Goal: Communication & Community: Answer question/provide support

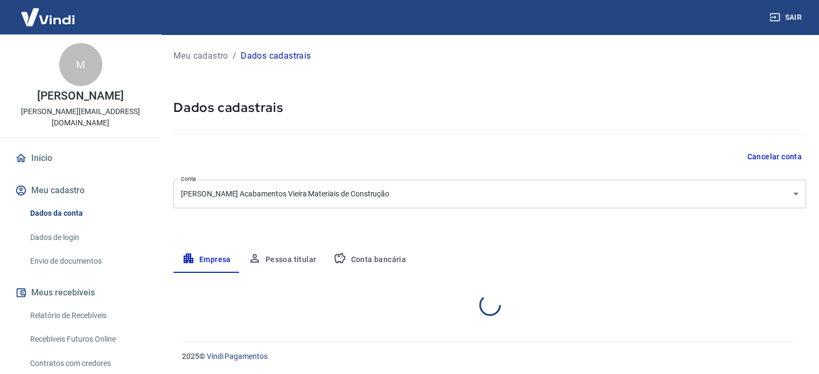
select select "SC"
select select "business"
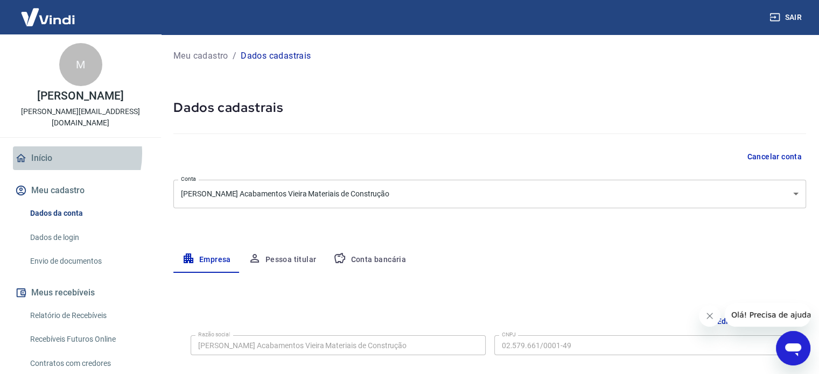
click at [50, 147] on link "Início" at bounding box center [80, 159] width 135 height 24
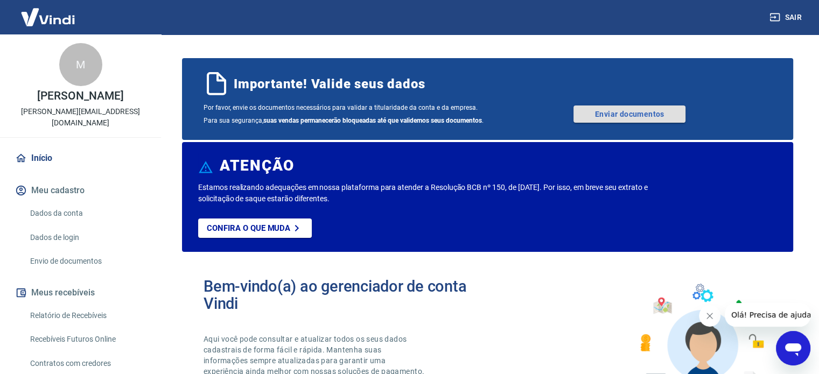
click at [610, 107] on link "Enviar documentos" at bounding box center [630, 114] width 112 height 17
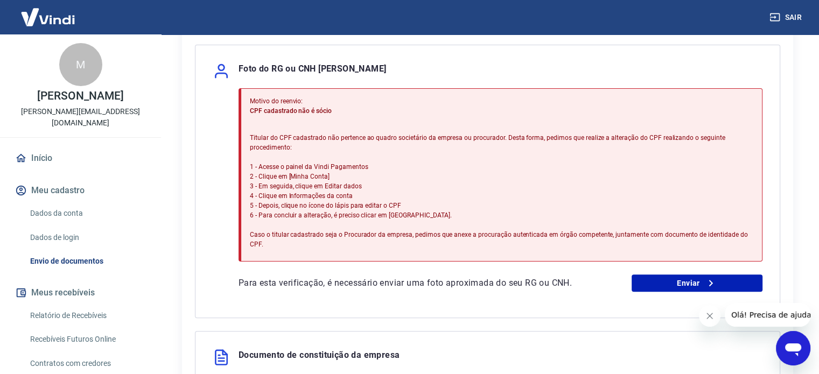
scroll to position [219, 0]
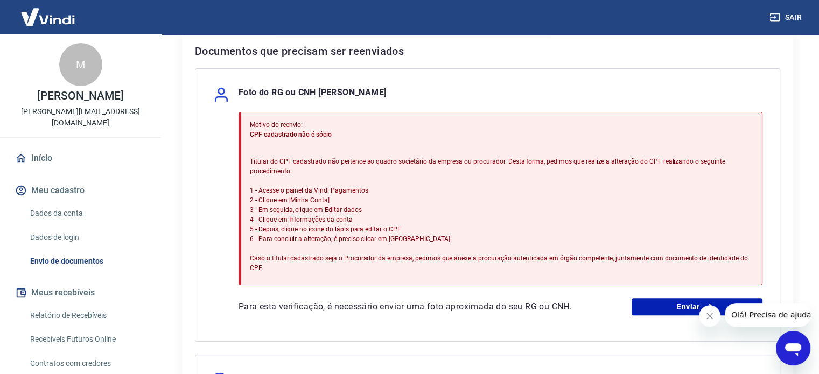
click at [797, 340] on icon "Abrir janela de mensagens" at bounding box center [793, 348] width 19 height 19
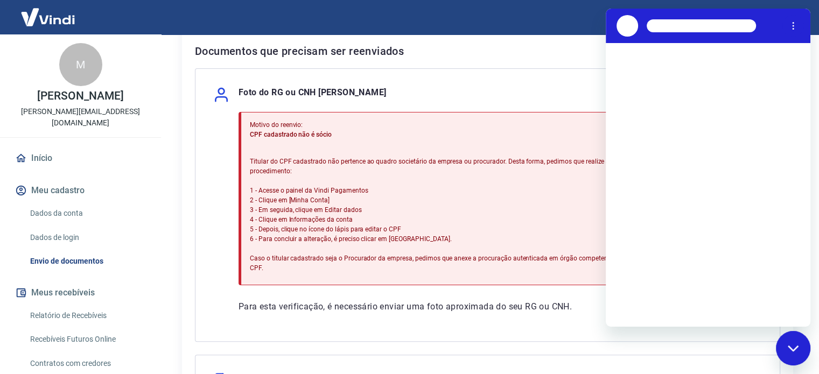
scroll to position [0, 0]
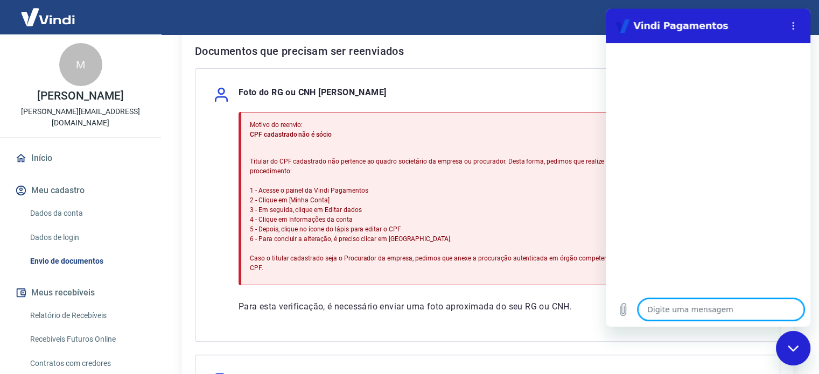
click at [680, 316] on textarea at bounding box center [721, 310] width 166 height 22
type textarea "B"
type textarea "x"
type textarea "Bo"
type textarea "x"
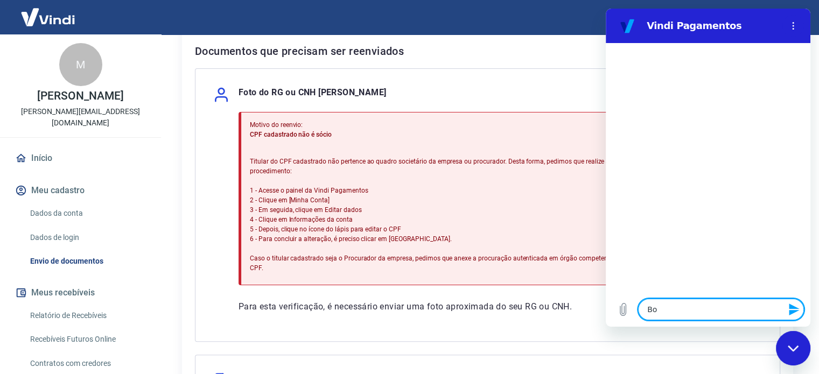
type textarea "Boa"
type textarea "x"
type textarea "Boa"
type textarea "x"
type textarea "Boa t"
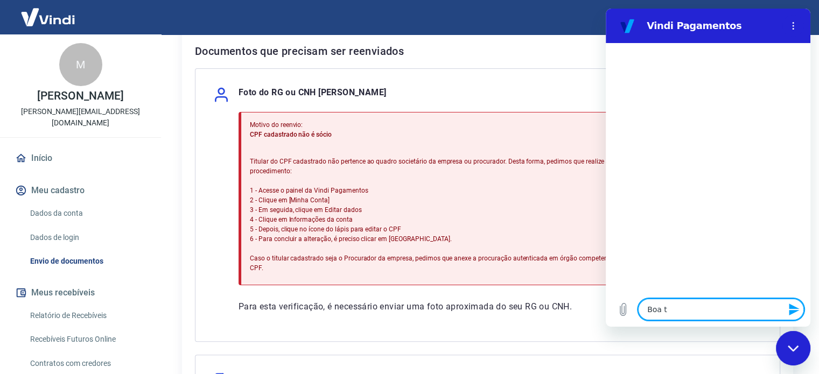
type textarea "x"
type textarea "Boa ta"
type textarea "x"
type textarea "Boa tar"
type textarea "x"
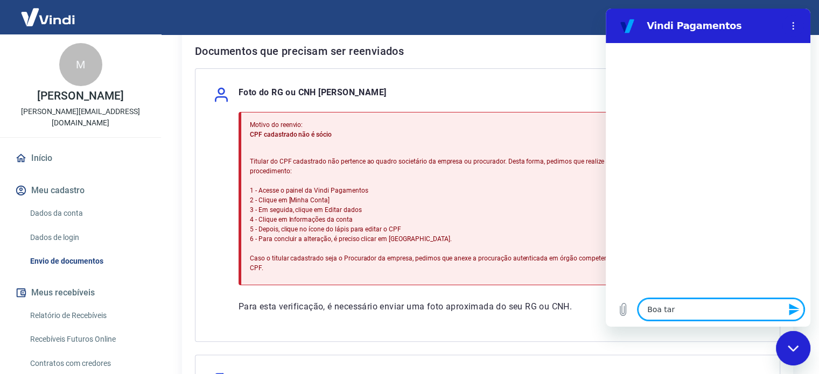
type textarea "Boa tard"
type textarea "x"
type textarea "Boa tarde"
type textarea "x"
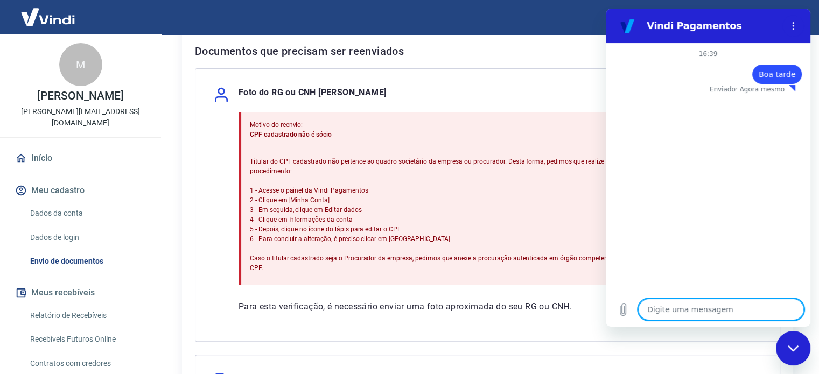
type textarea "E"
type textarea "x"
type textarea "Eu"
type textarea "x"
type textarea "Eu"
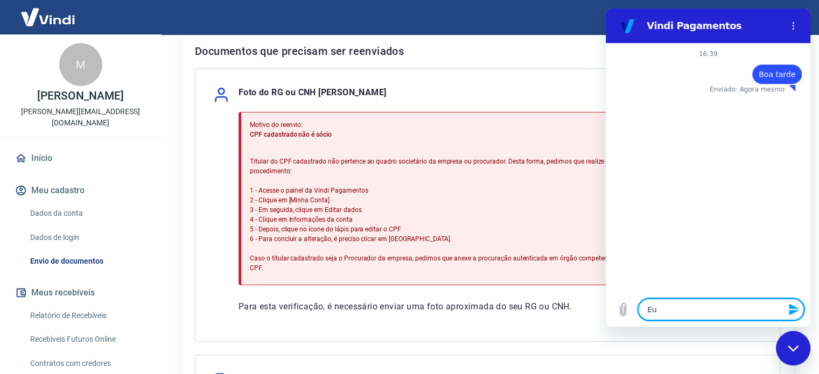
type textarea "x"
type textarea "Eu e"
type textarea "x"
type textarea "Eu en"
type textarea "x"
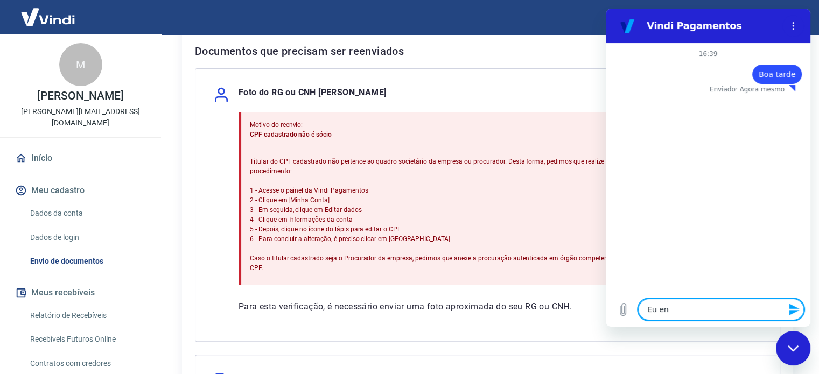
type textarea "Eu env"
type textarea "x"
type textarea "Eu envi"
type textarea "x"
type textarea "Eu envie"
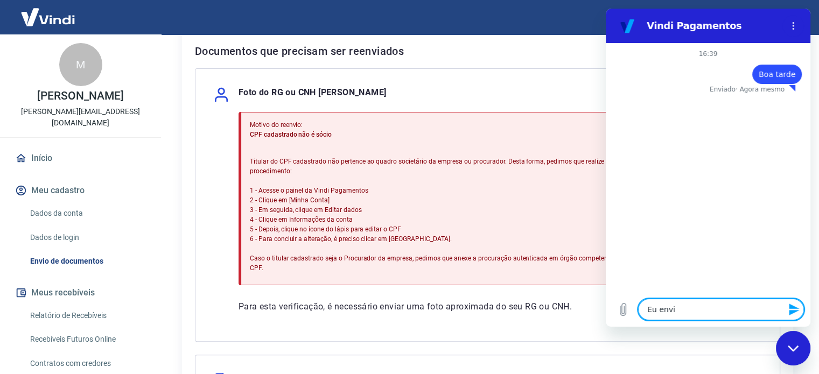
type textarea "x"
type textarea "Eu enviei"
type textarea "x"
type textarea "Eu enviei"
type textarea "x"
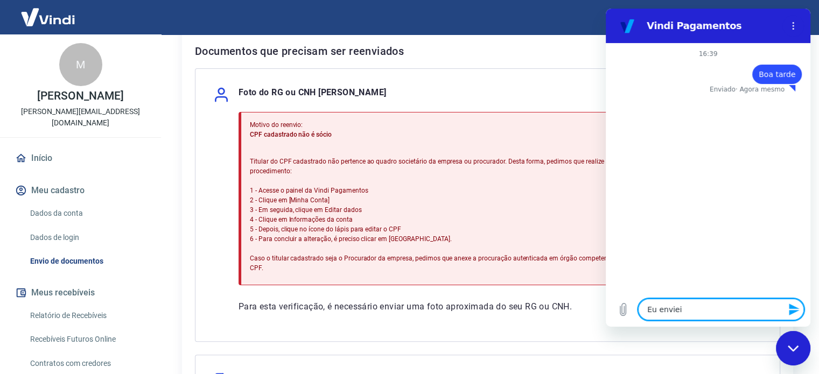
type textarea "Eu enviei m"
type textarea "x"
type textarea "Eu enviei me"
type textarea "x"
type textarea "Eu enviei meu"
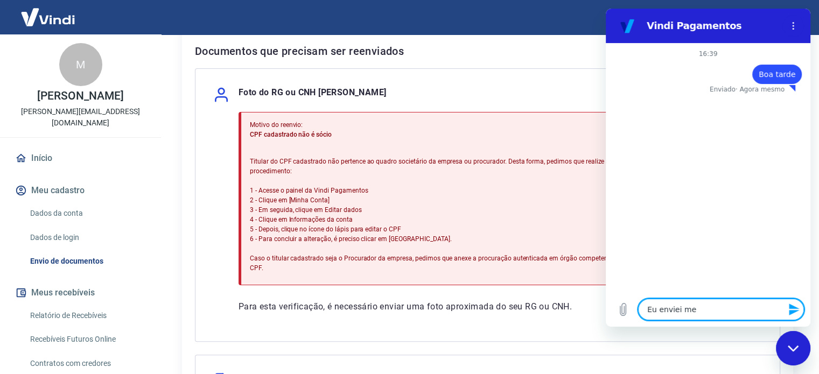
type textarea "x"
type textarea "Eu enviei meu"
type textarea "x"
type textarea "Eu enviei meu c"
type textarea "x"
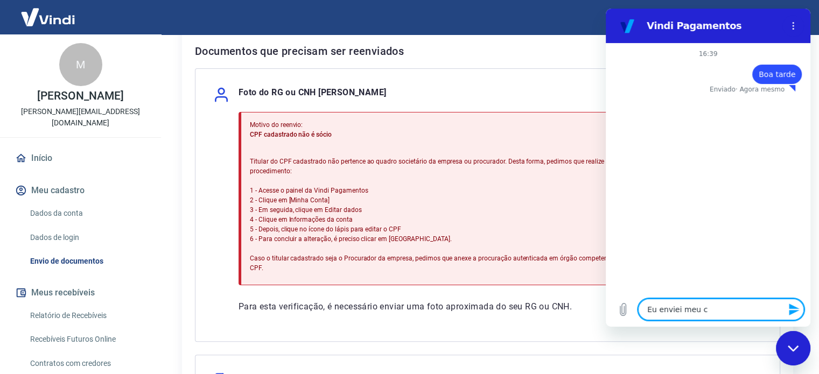
type textarea "Eu enviei meu"
type textarea "x"
type textarea "Eu enviei meu d"
type textarea "x"
type textarea "Eu enviei meu do"
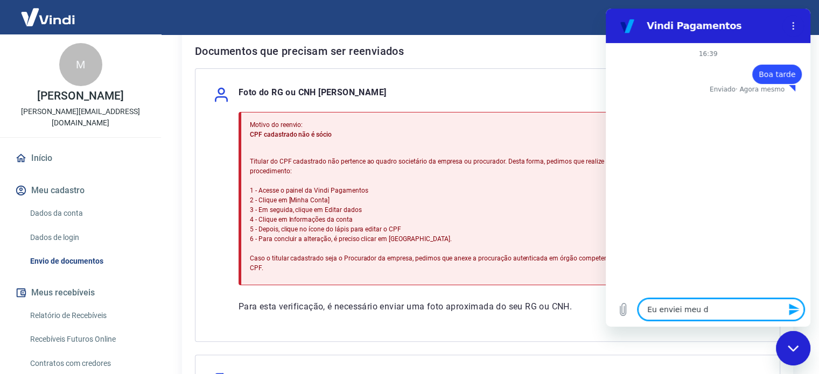
type textarea "x"
type textarea "Eu enviei meu doc"
type textarea "x"
type textarea "Eu enviei meu docj"
type textarea "x"
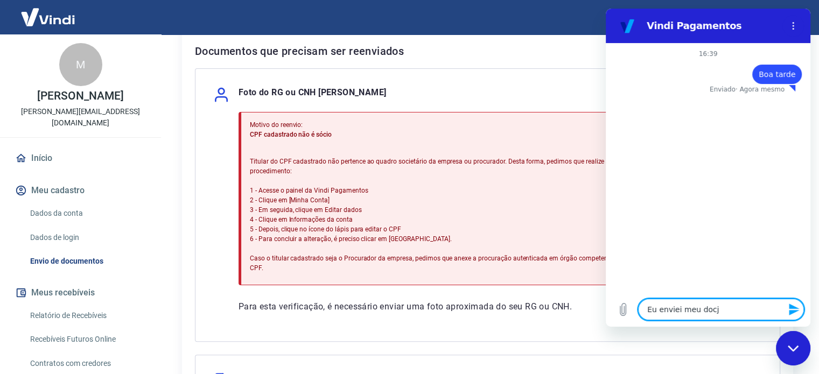
type textarea "Eu enviei meu doc"
type textarea "x"
type textarea "Eu enviei meu docu"
type textarea "x"
type textarea "Eu enviei meu docum"
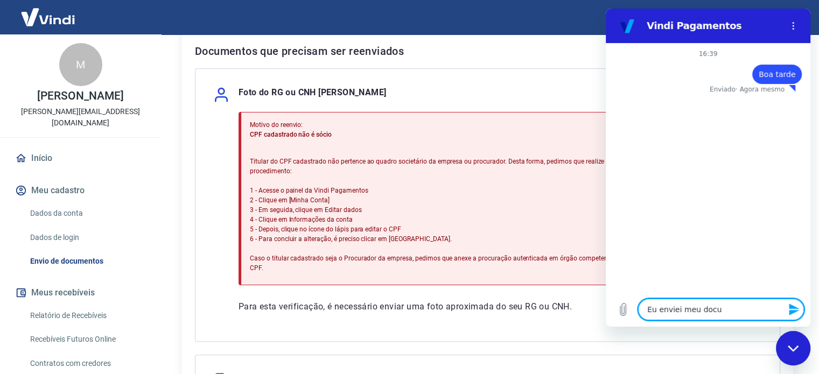
type textarea "x"
type textarea "Eu enviei meu docume"
type textarea "x"
type textarea "Eu enviei meu documen"
type textarea "x"
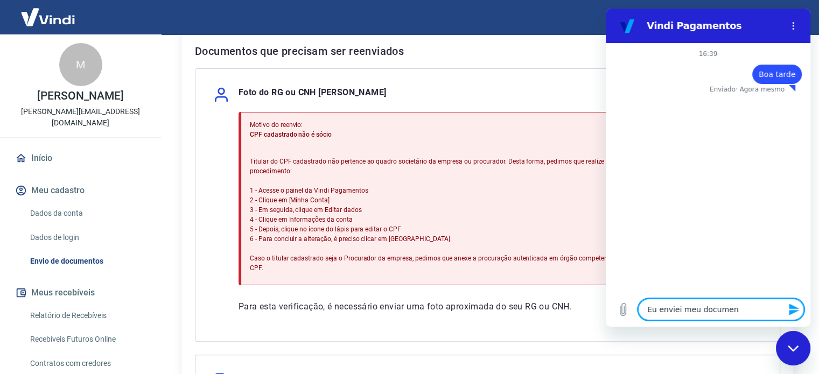
type textarea "Eu enviei meu document"
type textarea "x"
type textarea "Eu enviei meu documento"
type textarea "x"
type textarea "Eu enviei meu documento"
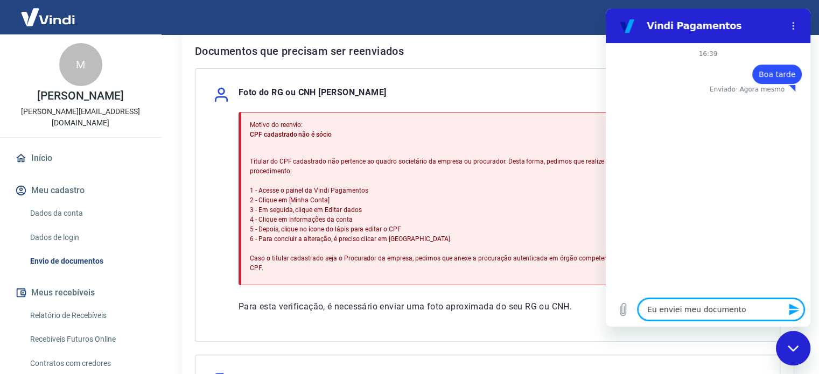
type textarea "x"
type textarea "Eu enviei meu documento d"
type textarea "x"
type textarea "Eu enviei meu documento de"
type textarea "x"
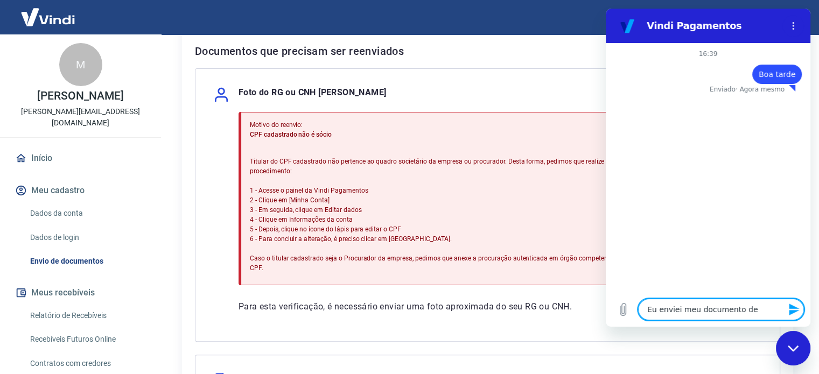
type textarea "Eu enviei meu documento de"
type textarea "x"
type textarea "Eu enviei meu documento de"
type textarea "x"
type textarea "Eu enviei meu documento d"
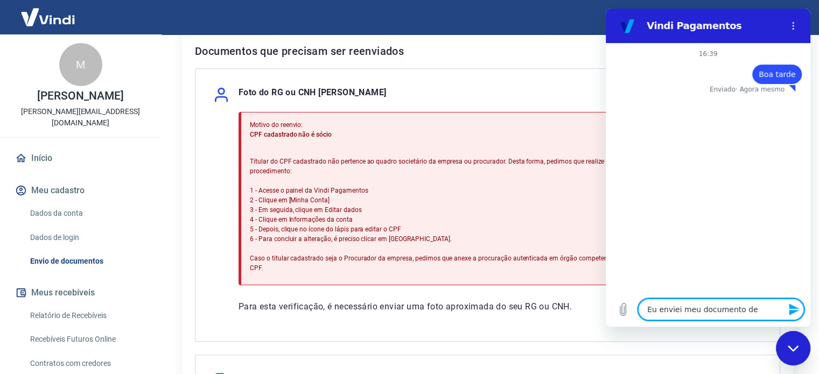
type textarea "x"
type textarea "Eu enviei meu documento"
type textarea "x"
type textarea "Eu enviei meu documento"
type textarea "x"
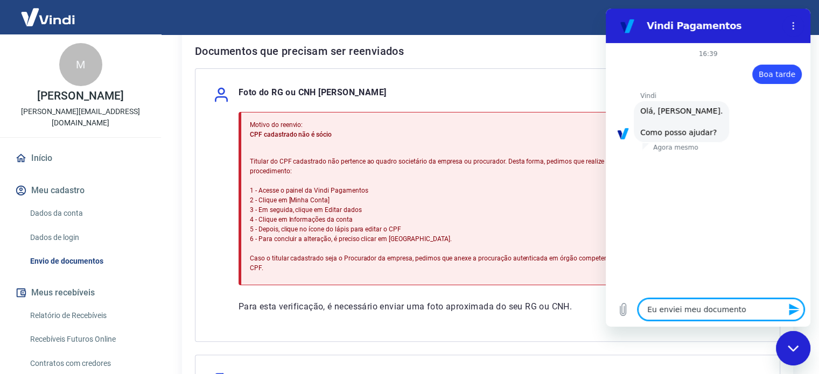
type textarea "Eu enviei meu document"
type textarea "x"
type textarea "Eu enviei meu documen"
type textarea "x"
type textarea "Eu enviei meu docume"
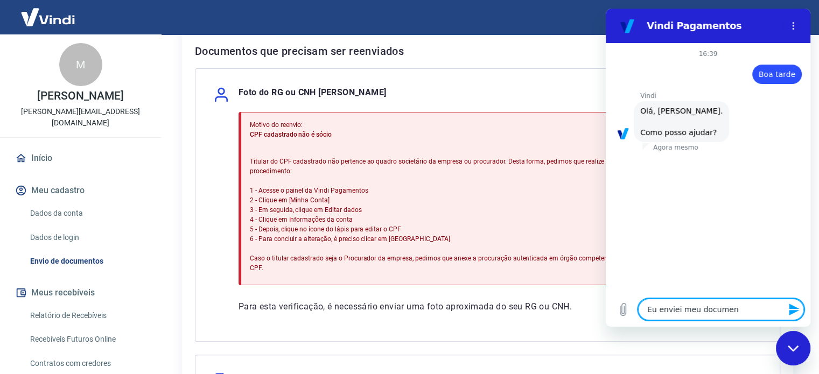
type textarea "x"
type textarea "Eu enviei meu docum"
type textarea "x"
type textarea "Eu enviei meu docu"
type textarea "x"
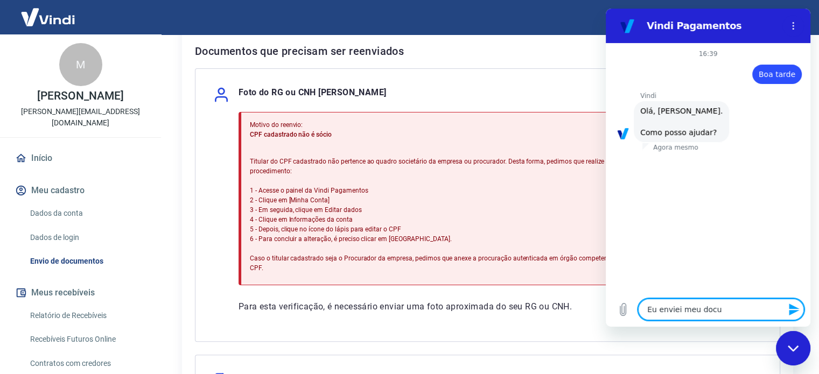
type textarea "Eu enviei meu doc"
type textarea "x"
type textarea "Eu enviei meu do"
type textarea "x"
type textarea "Eu enviei meu d"
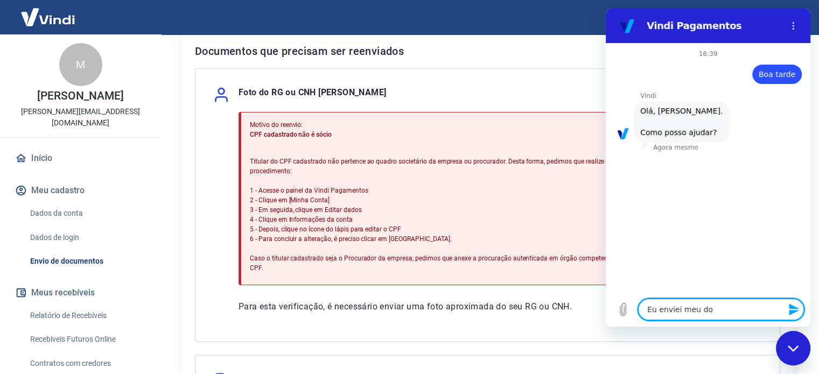
type textarea "x"
type textarea "Eu enviei meu"
type textarea "x"
type textarea "Eu enviei meu"
type textarea "x"
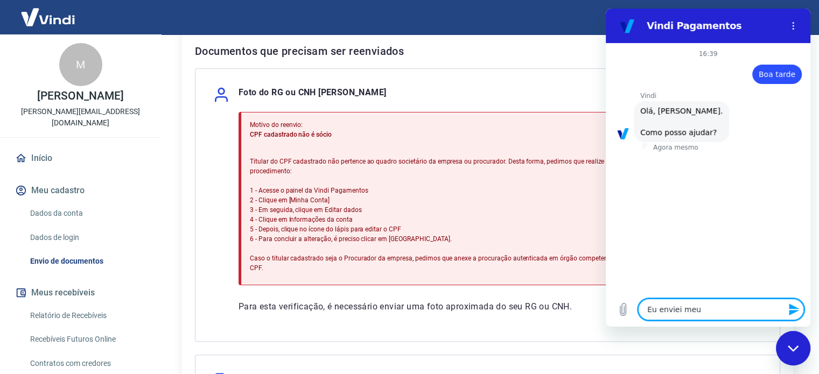
type textarea "Eu enviei me"
type textarea "x"
type textarea "Eu enviei m"
type textarea "x"
type textarea "Eu enviei"
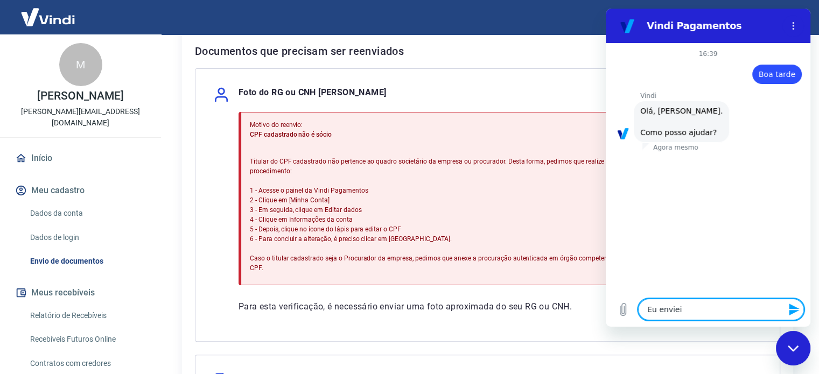
type textarea "x"
type textarea "Eu enviei"
type textarea "x"
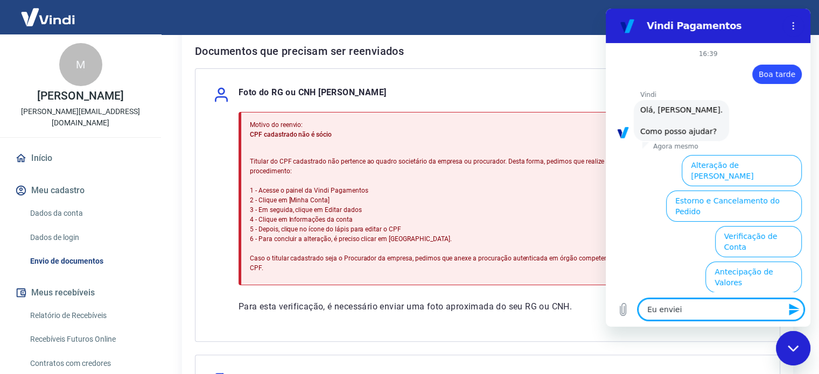
scroll to position [82, 0]
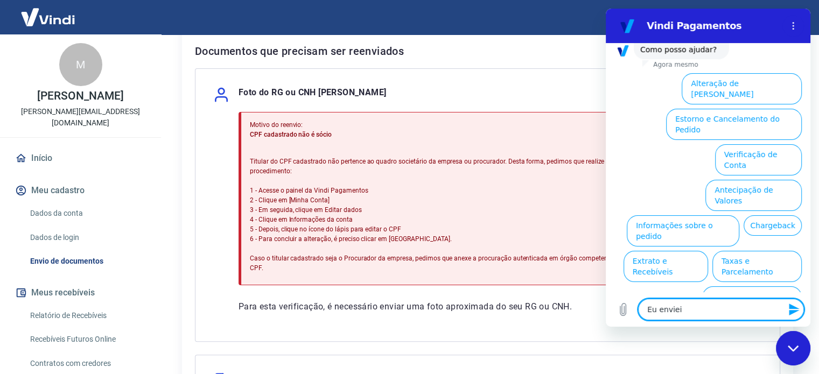
type textarea "Eu enviei"
type textarea "x"
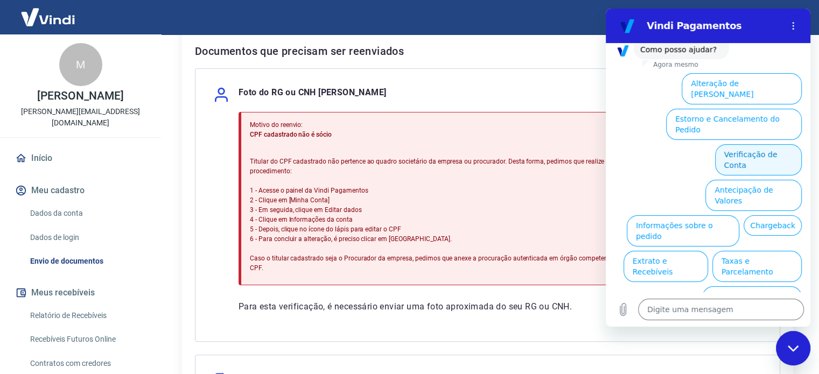
click at [725, 144] on button "Verificação de Conta" at bounding box center [758, 159] width 87 height 31
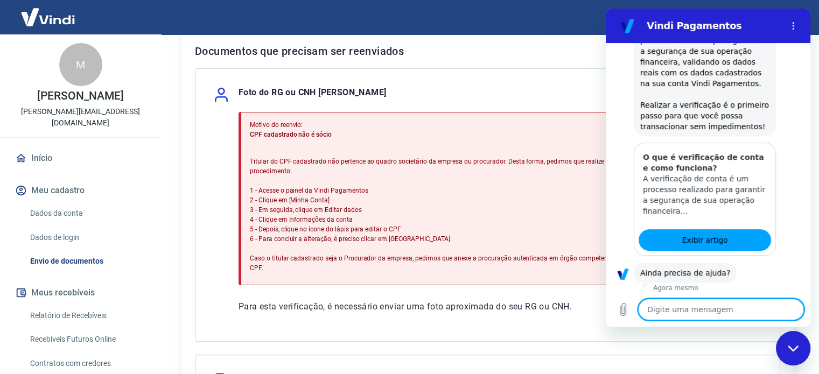
scroll to position [190, 0]
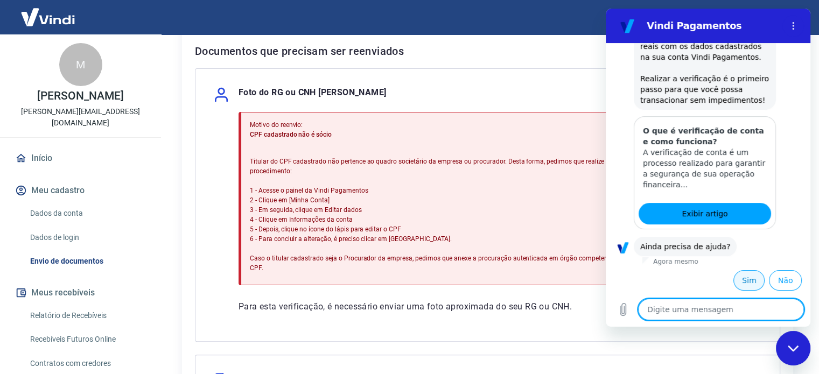
click at [740, 280] on button "Sim" at bounding box center [749, 280] width 31 height 20
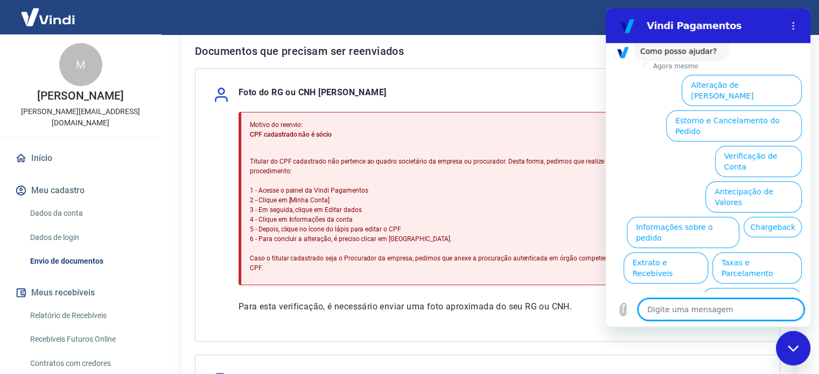
scroll to position [470, 0]
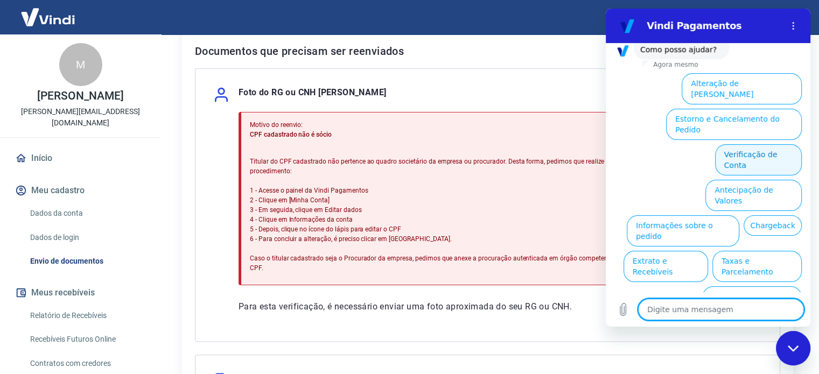
click at [756, 144] on button "Verificação de Conta" at bounding box center [758, 159] width 87 height 31
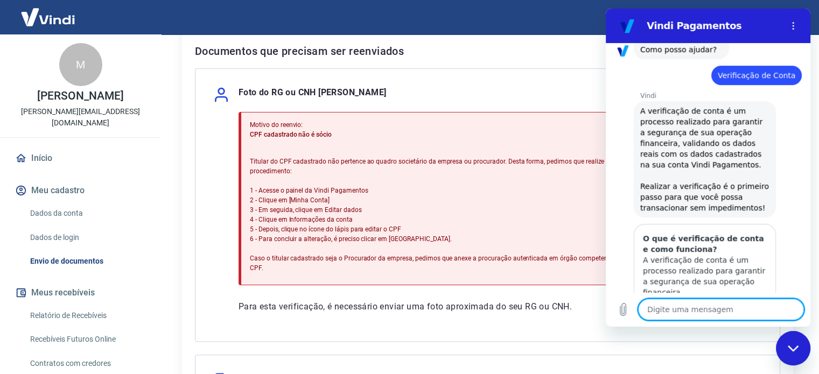
scroll to position [578, 0]
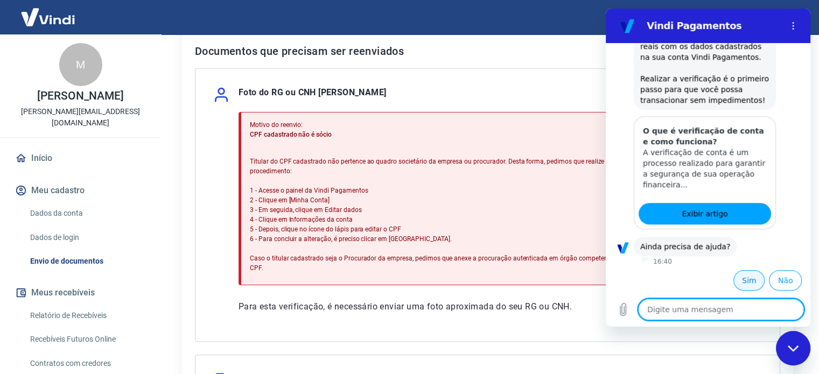
click at [738, 288] on button "Sim" at bounding box center [749, 280] width 31 height 20
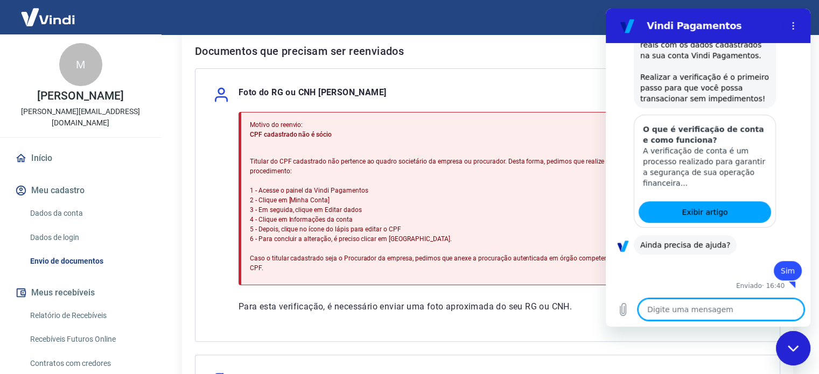
type textarea "x"
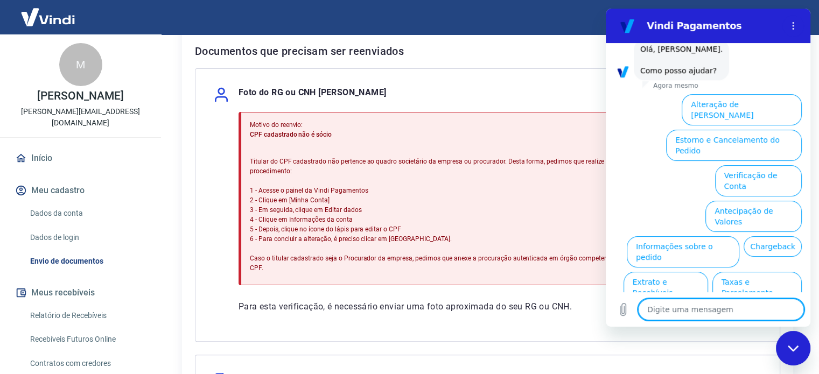
scroll to position [857, 0]
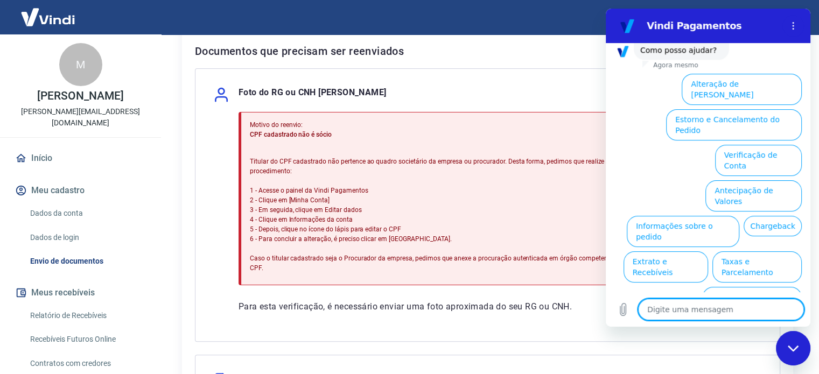
click at [706, 304] on textarea at bounding box center [721, 310] width 166 height 22
type textarea "f"
type textarea "x"
type textarea "fa"
type textarea "x"
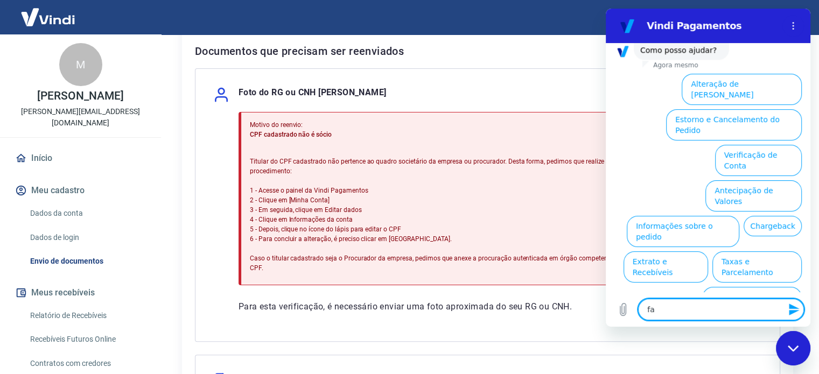
type textarea "fal"
type textarea "x"
type textarea "fala"
type textarea "x"
type textarea "falar"
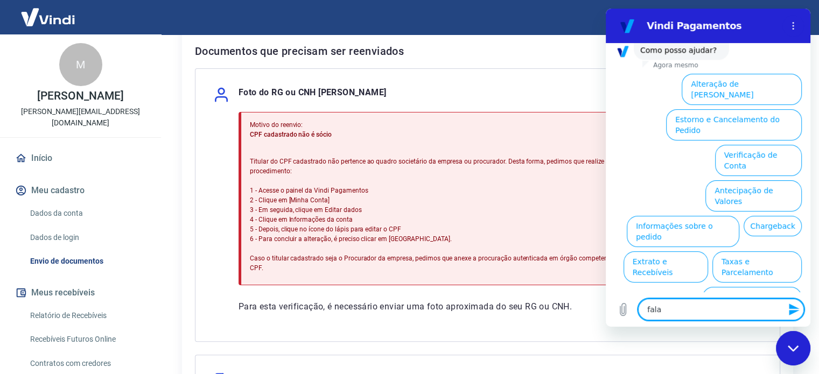
type textarea "x"
type textarea "falar"
type textarea "x"
type textarea "falar c"
type textarea "x"
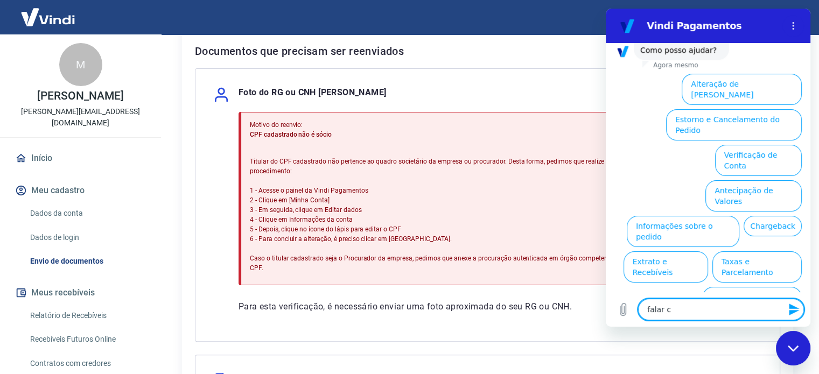
type textarea "falar co"
type textarea "x"
type textarea "falar com"
type textarea "x"
type textarea "falar com"
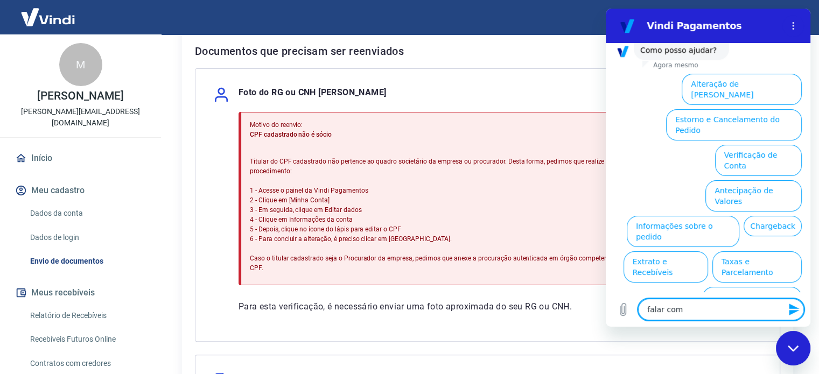
type textarea "x"
type textarea "falar com j"
type textarea "x"
type textarea "falar com jh"
type textarea "x"
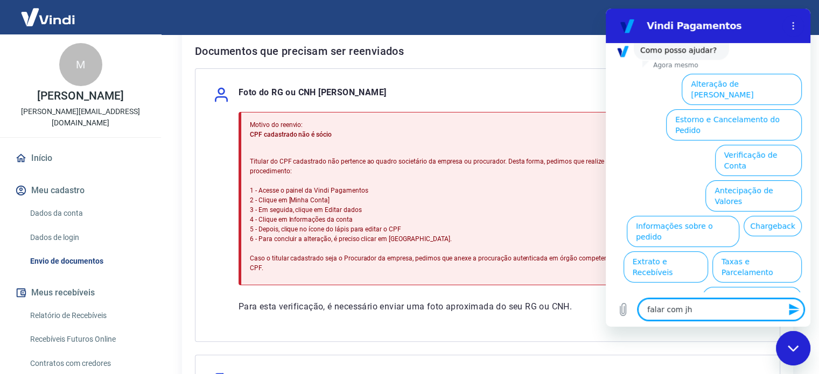
type textarea "falar com jhi"
type textarea "x"
type textarea "falar com jh"
type textarea "x"
type textarea "falar com j"
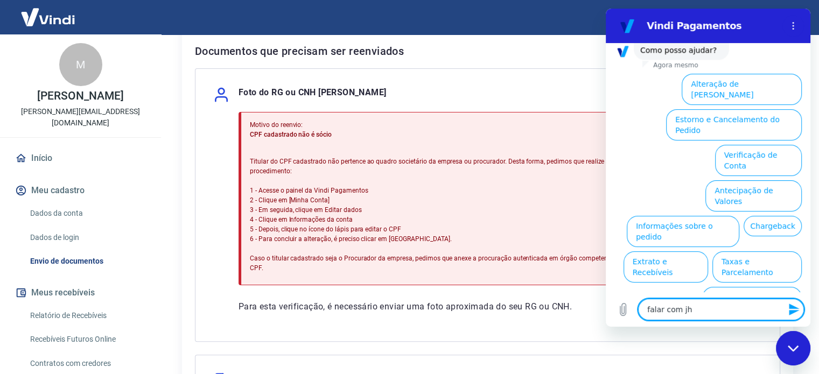
type textarea "x"
type textarea "falar com"
type textarea "x"
type textarea "falar com u"
type textarea "x"
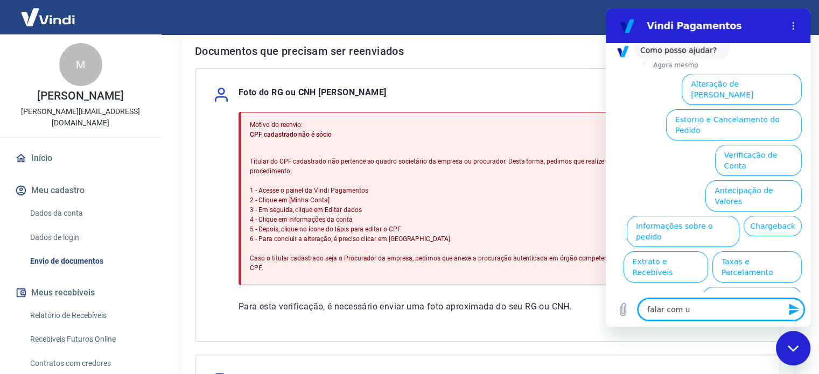
type textarea "falar com um"
type textarea "x"
type textarea "falar com um"
type textarea "x"
type textarea "falar com um a"
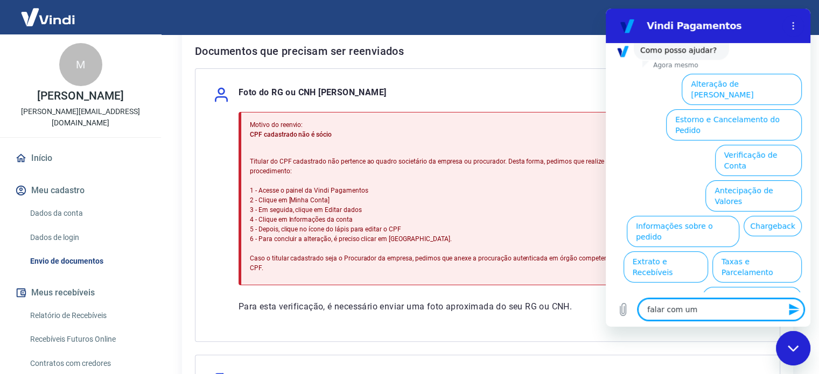
type textarea "x"
type textarea "falar com um as"
type textarea "x"
type textarea "falar com um ass"
type textarea "x"
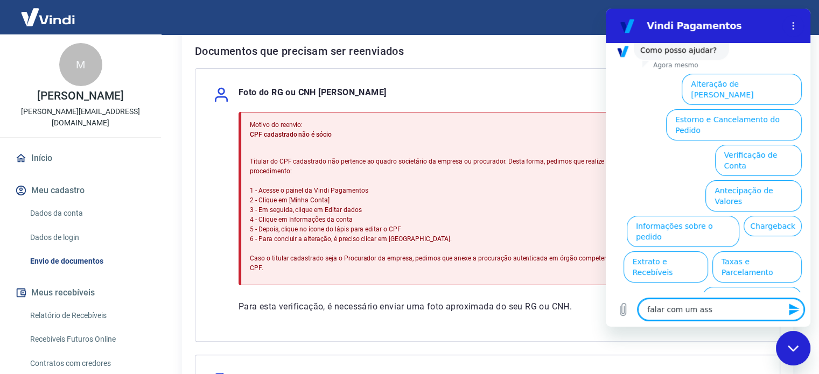
type textarea "falar com um assi"
type textarea "x"
type textarea "falar com um assis"
type textarea "x"
type textarea "falar com um assist"
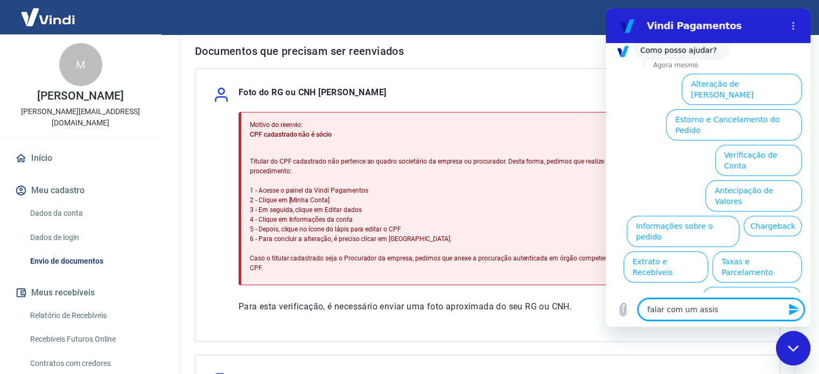
type textarea "x"
type textarea "falar com um assiste"
type textarea "x"
type textarea "falar com um assisten"
type textarea "x"
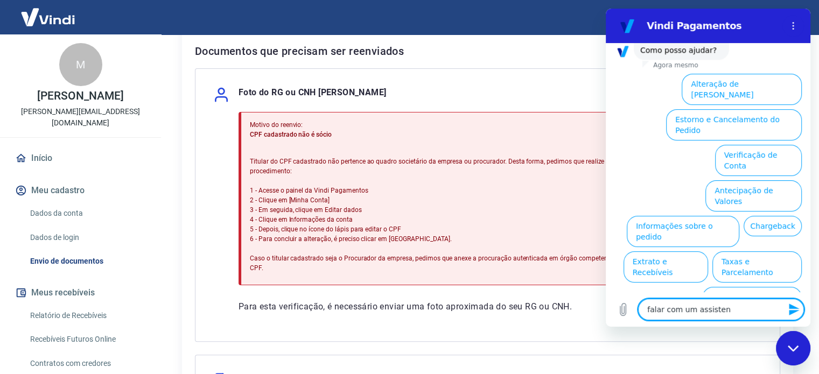
type textarea "falar com um assistent"
type textarea "x"
type textarea "falar com um assistente"
type textarea "x"
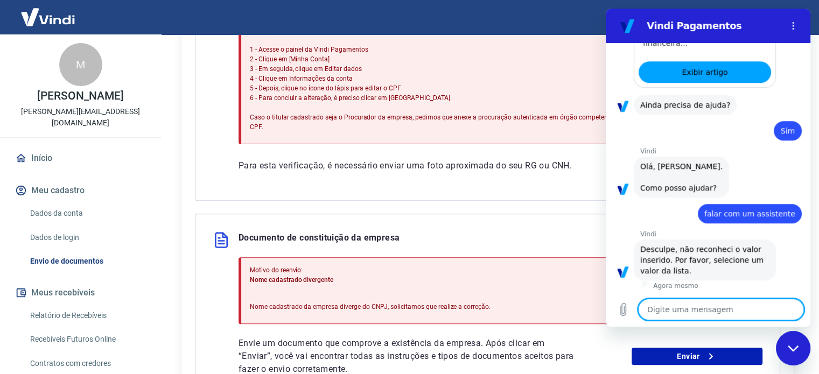
scroll to position [111, 0]
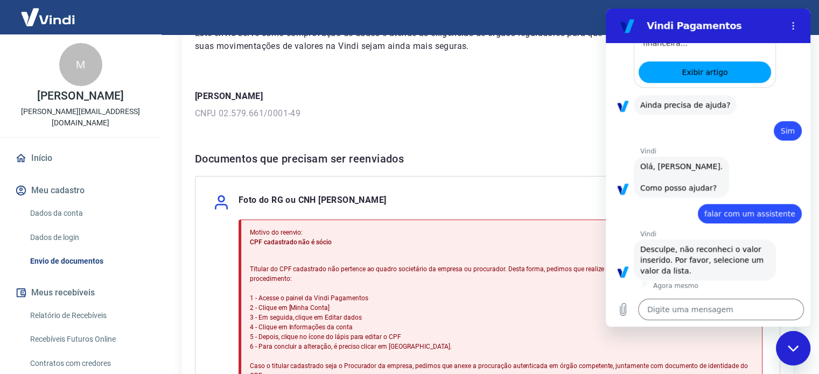
click at [412, 251] on div "Motivo do reenvio: CPF cadastrado não é sócio Titular do CPF cadastrado não per…" at bounding box center [502, 307] width 504 height 166
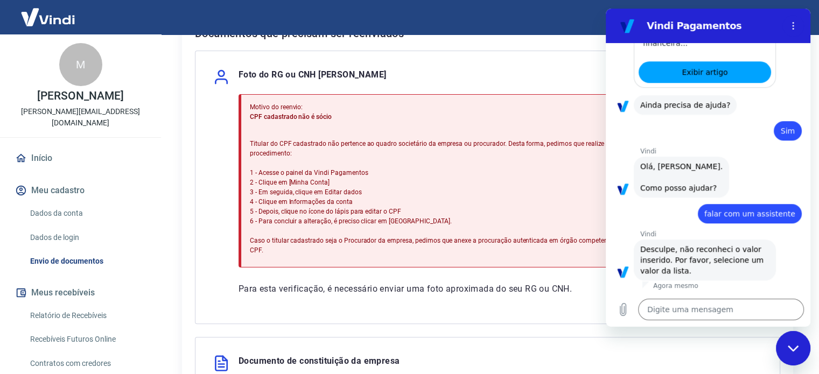
scroll to position [434, 0]
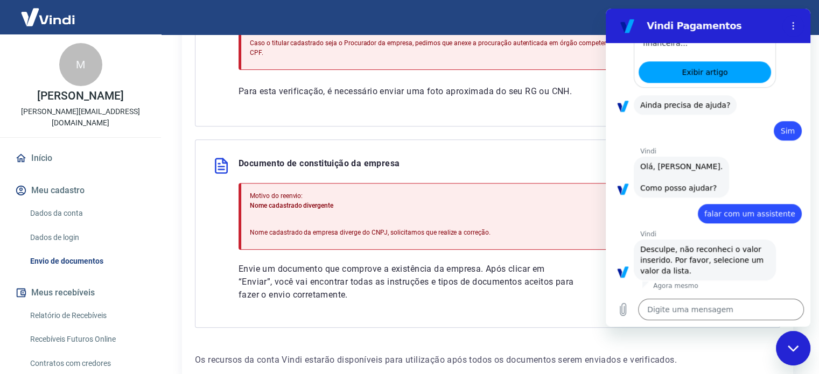
click at [790, 352] on div "Fechar janela de mensagens" at bounding box center [793, 348] width 32 height 32
type textarea "x"
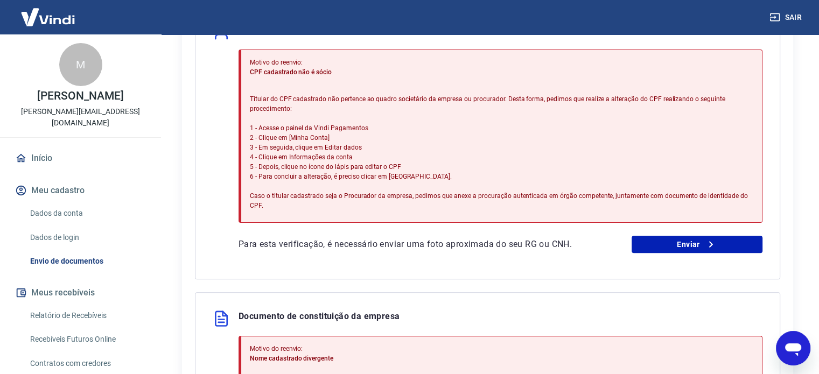
scroll to position [273, 0]
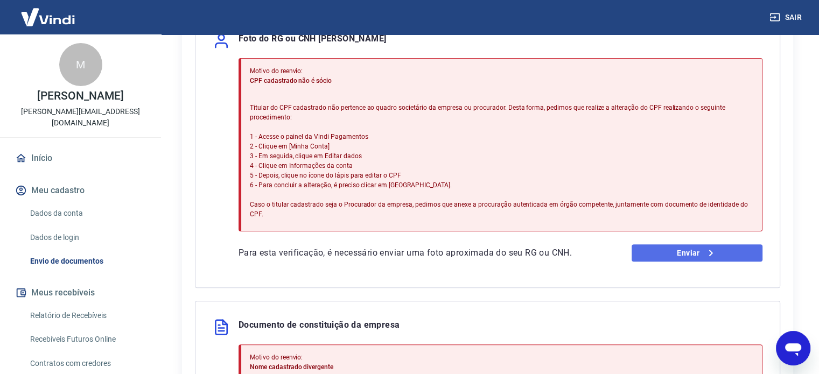
click at [657, 245] on link "Enviar" at bounding box center [697, 253] width 131 height 17
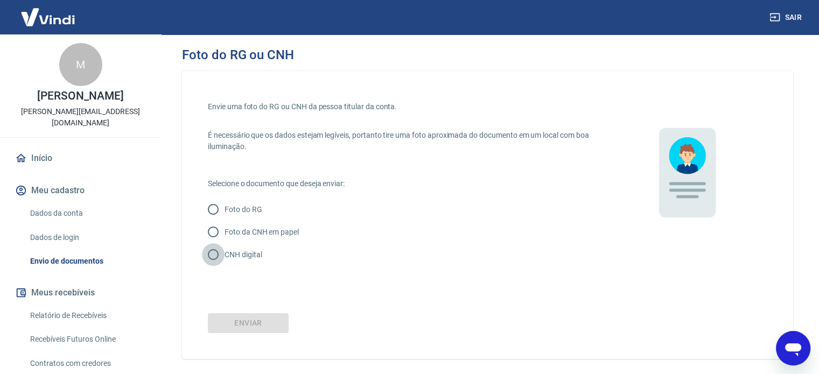
click at [211, 255] on input "CNH digital" at bounding box center [213, 255] width 23 height 23
radio input "true"
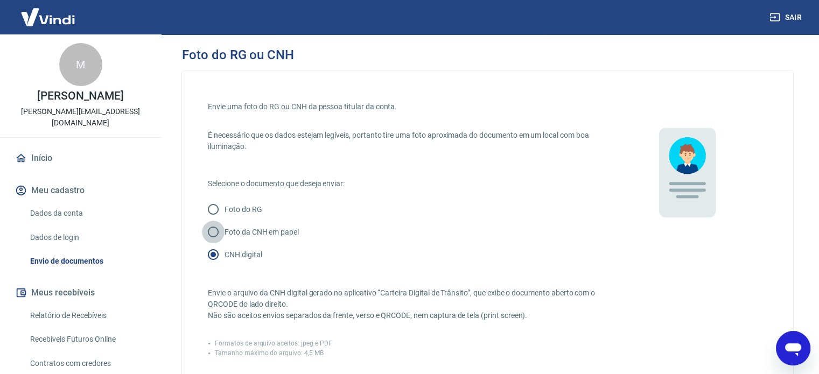
click at [218, 235] on input "Foto da CNH em papel" at bounding box center [213, 232] width 23 height 23
radio input "true"
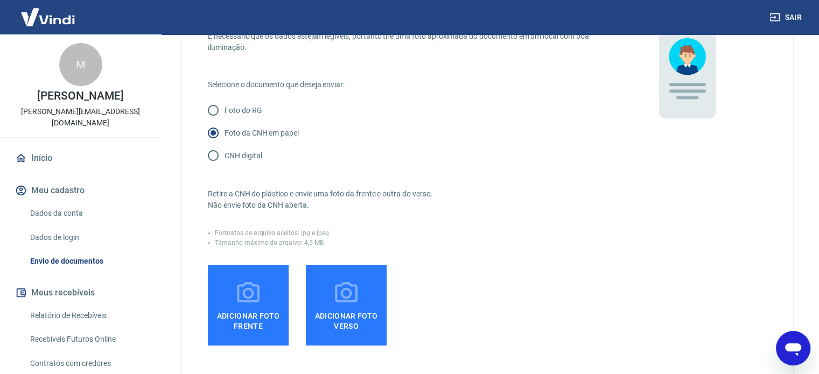
scroll to position [162, 0]
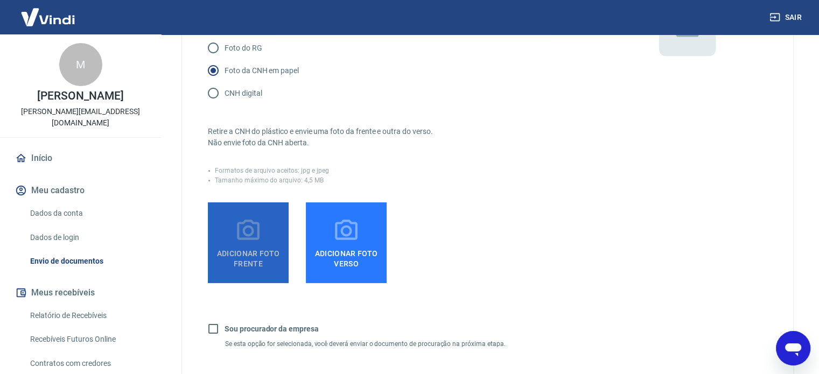
click at [251, 242] on icon at bounding box center [248, 231] width 27 height 27
click at [0, 0] on input "Adicionar foto frente" at bounding box center [0, 0] width 0 height 0
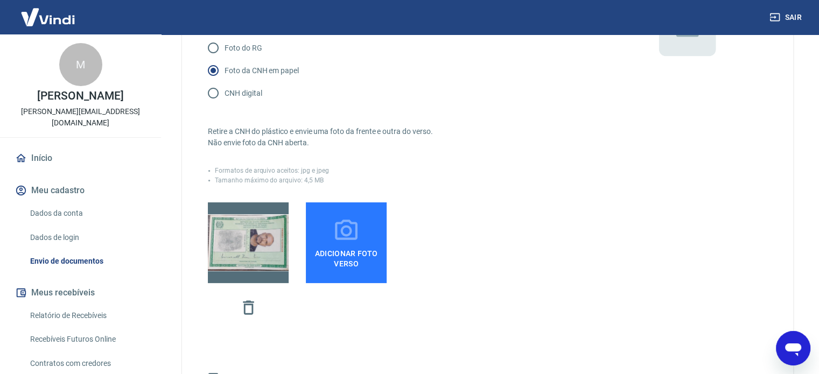
click at [342, 237] on icon at bounding box center [346, 231] width 27 height 27
click at [0, 0] on input "Adicionar foto verso" at bounding box center [0, 0] width 0 height 0
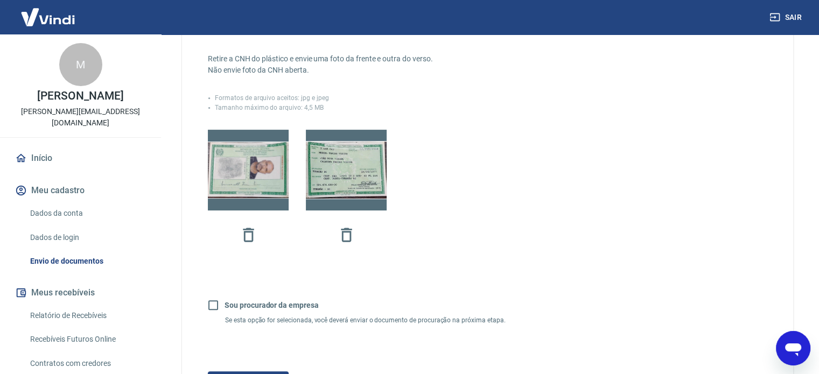
scroll to position [323, 0]
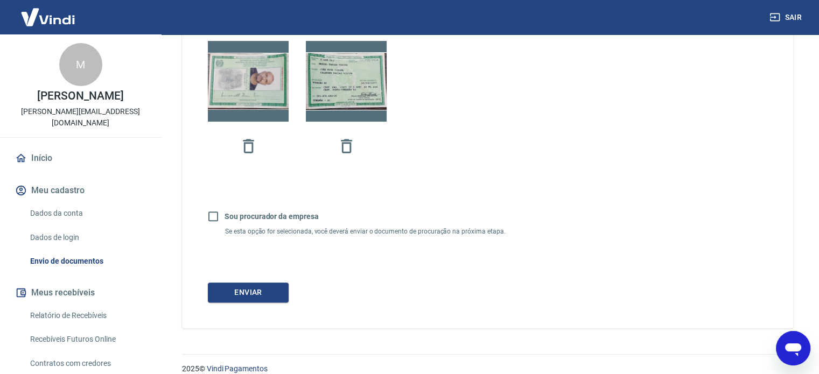
click at [217, 211] on input "Sou procurador da empresa" at bounding box center [213, 216] width 23 height 23
checkbox input "true"
click at [246, 290] on button "Continuar" at bounding box center [248, 293] width 81 height 20
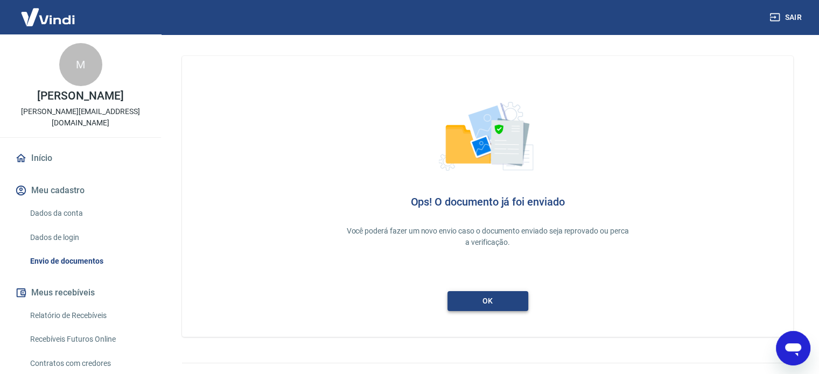
click at [473, 299] on link "ok" at bounding box center [488, 301] width 81 height 20
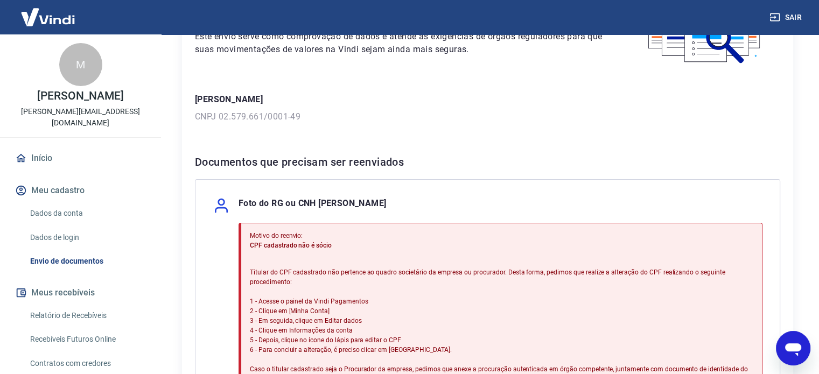
scroll to position [216, 0]
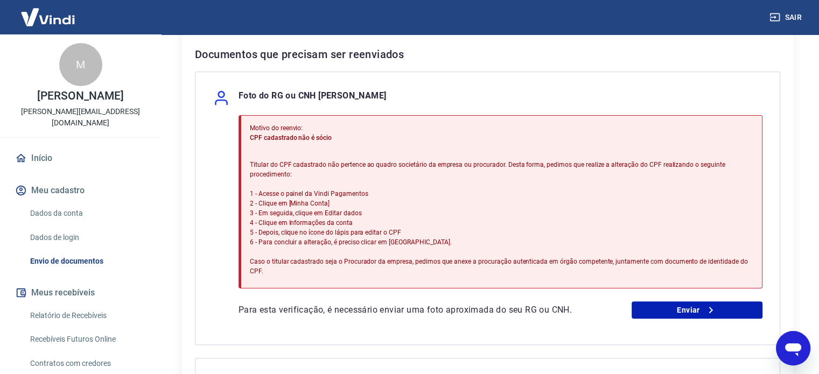
click at [791, 341] on icon "Abrir janela de mensagens" at bounding box center [793, 348] width 19 height 19
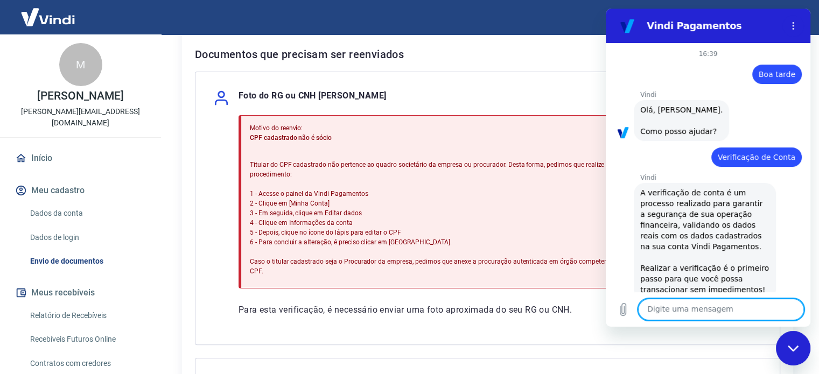
scroll to position [719, 0]
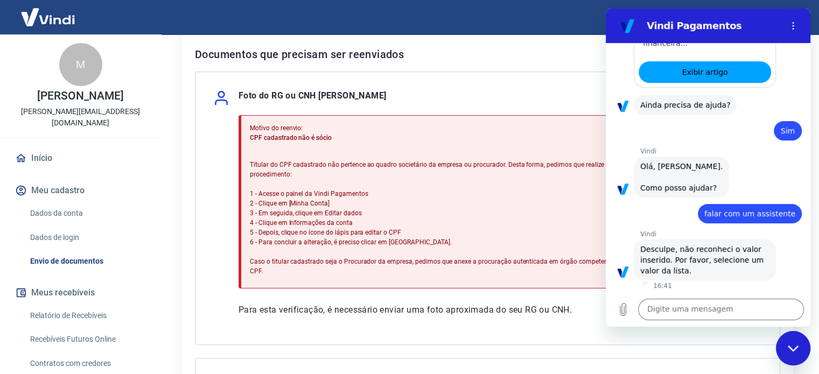
click at [787, 344] on div "Fechar janela de mensagens" at bounding box center [793, 348] width 32 height 32
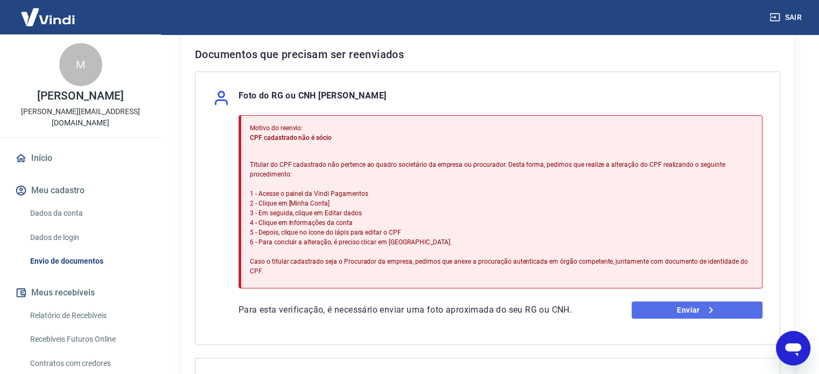
click at [664, 304] on link "Enviar" at bounding box center [697, 310] width 131 height 17
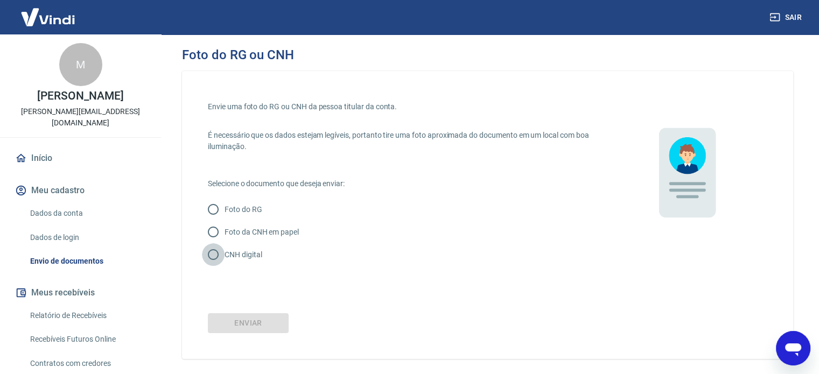
click at [213, 256] on input "CNH digital" at bounding box center [213, 255] width 23 height 23
radio input "true"
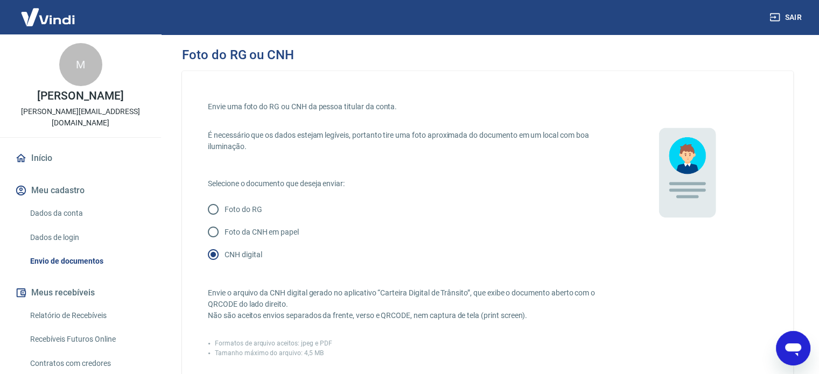
click at [217, 224] on input "Foto da CNH em papel" at bounding box center [213, 232] width 23 height 23
radio input "true"
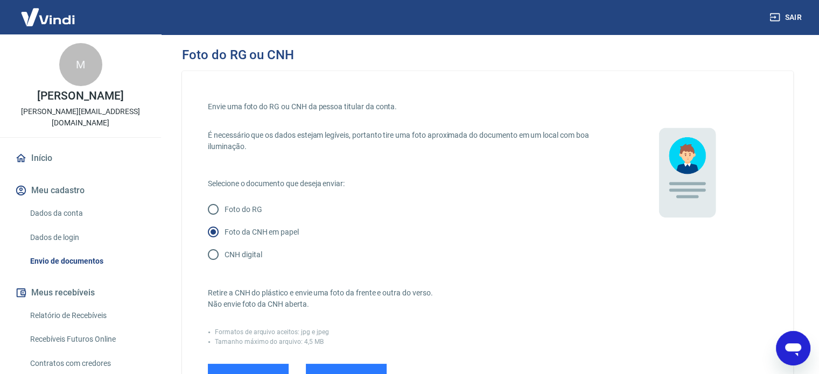
click at [212, 211] on input "Foto do RG" at bounding box center [213, 209] width 23 height 23
radio input "true"
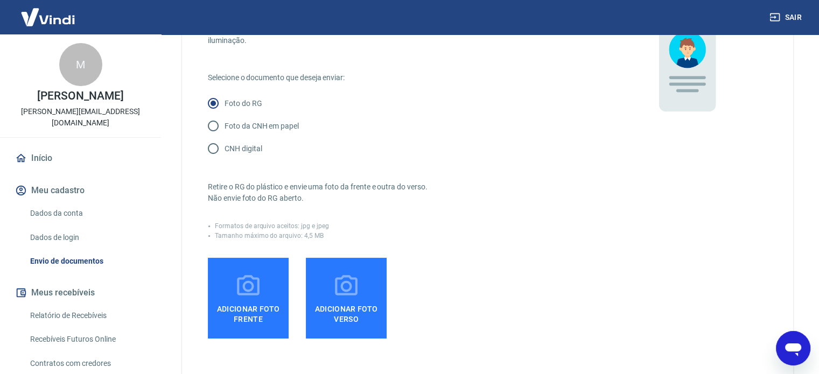
scroll to position [108, 0]
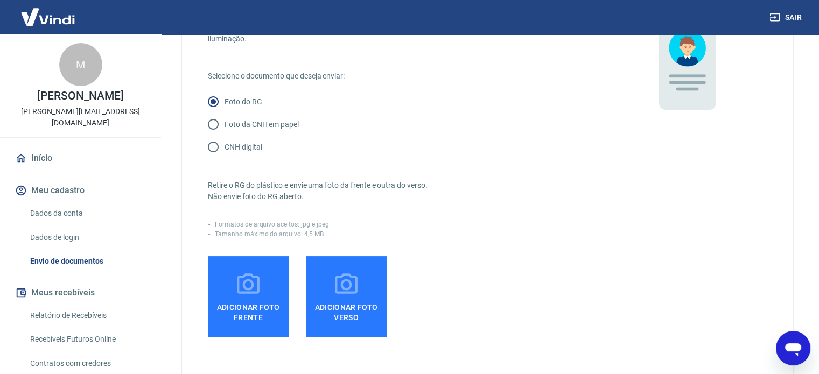
click at [256, 279] on icon at bounding box center [248, 285] width 27 height 27
click at [0, 0] on input "Adicionar foto frente" at bounding box center [0, 0] width 0 height 0
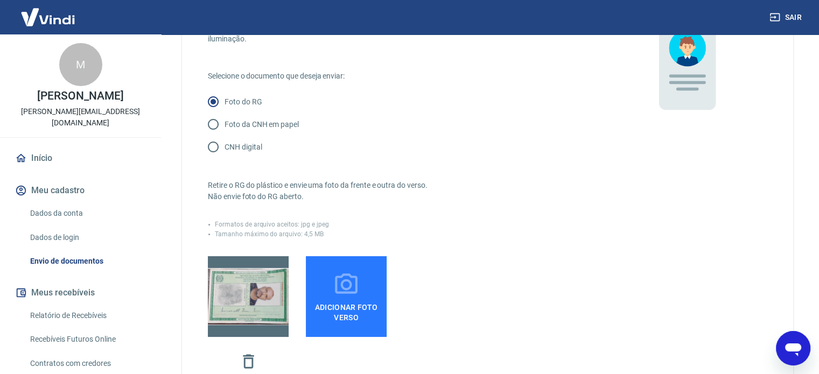
click at [362, 274] on label "Adicionar foto verso" at bounding box center [346, 296] width 81 height 81
click at [0, 0] on input "Adicionar foto verso" at bounding box center [0, 0] width 0 height 0
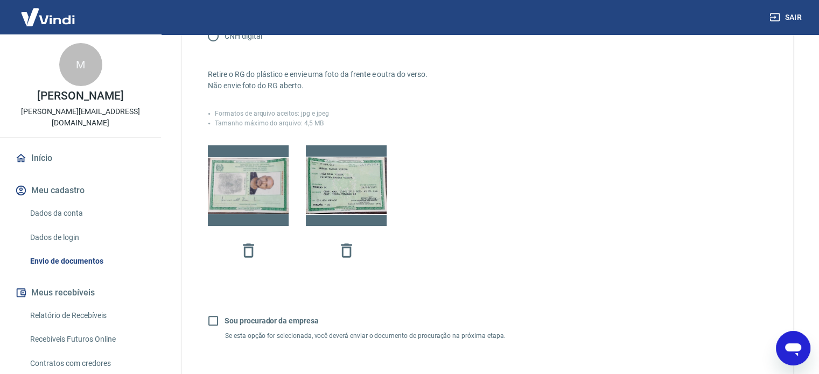
scroll to position [323, 0]
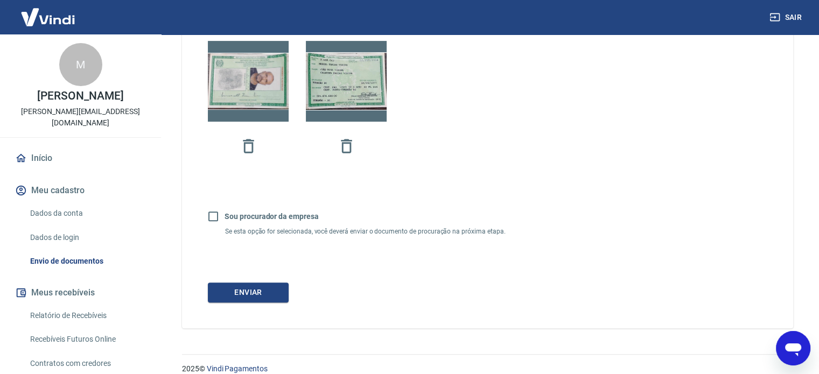
click at [219, 212] on input "Sou procurador da empresa" at bounding box center [213, 216] width 23 height 23
checkbox input "true"
click at [249, 292] on button "Continuar" at bounding box center [248, 293] width 81 height 20
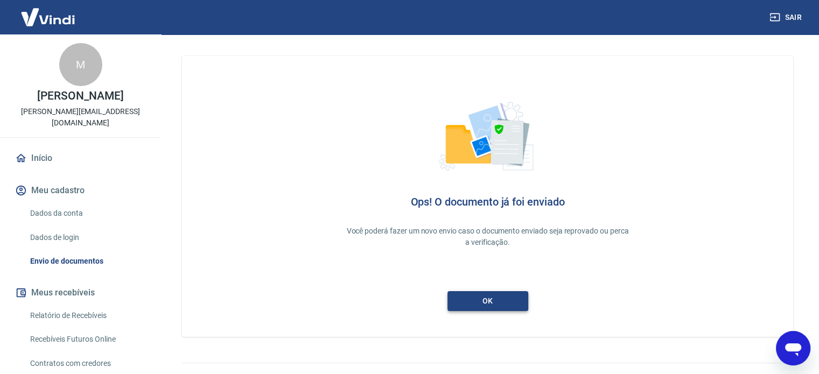
click at [481, 301] on link "ok" at bounding box center [488, 301] width 81 height 20
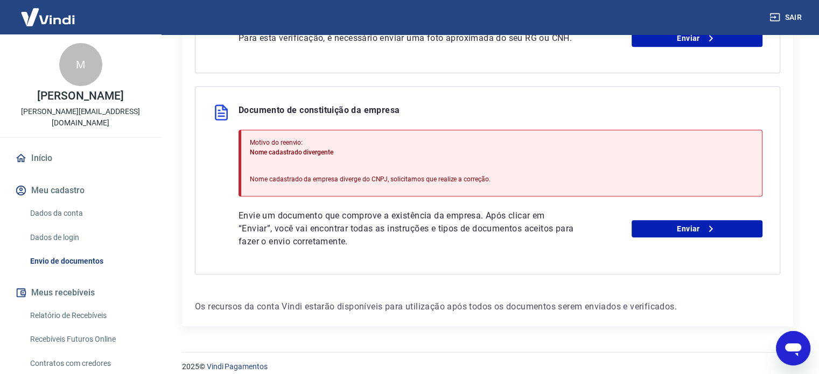
scroll to position [488, 0]
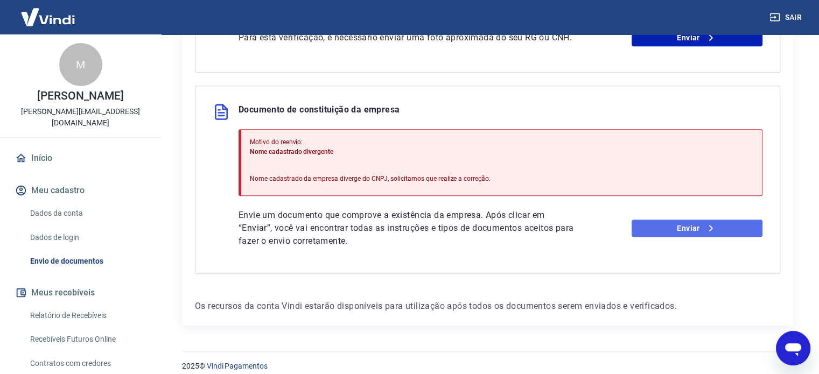
click at [651, 220] on link "Enviar" at bounding box center [697, 228] width 131 height 17
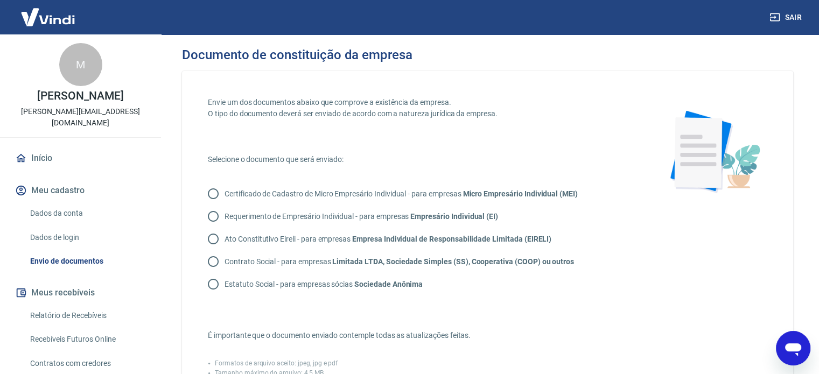
click at [213, 265] on input "Contrato Social - para empresas Limitada LTDA, Sociedade Simples (SS), Cooperat…" at bounding box center [213, 262] width 23 height 23
radio input "true"
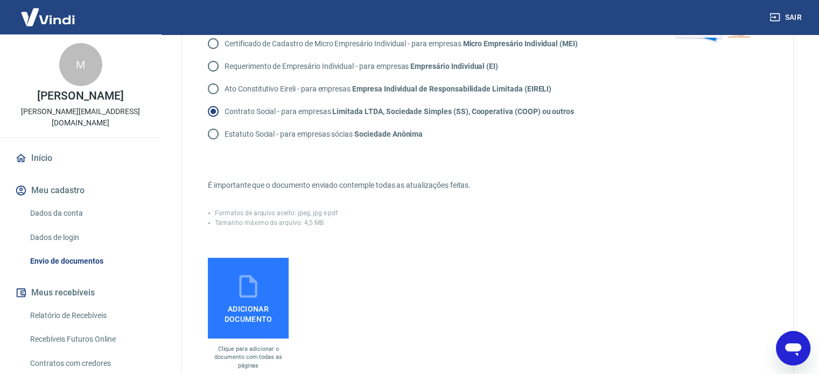
scroll to position [216, 0]
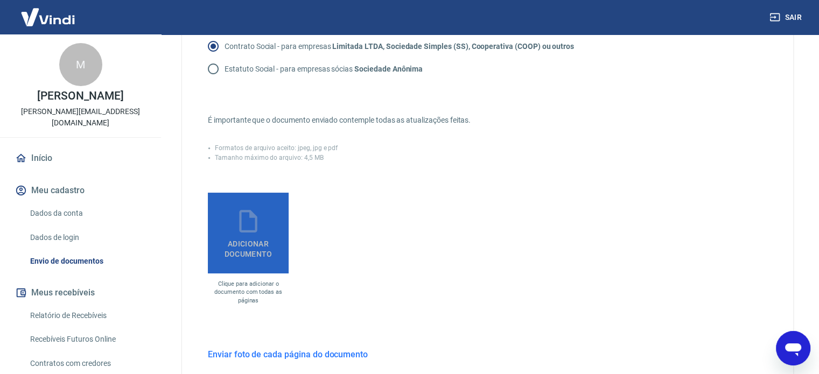
click at [246, 263] on label "Adicionar documento" at bounding box center [248, 233] width 81 height 81
click at [0, 0] on input "Adicionar documento" at bounding box center [0, 0] width 0 height 0
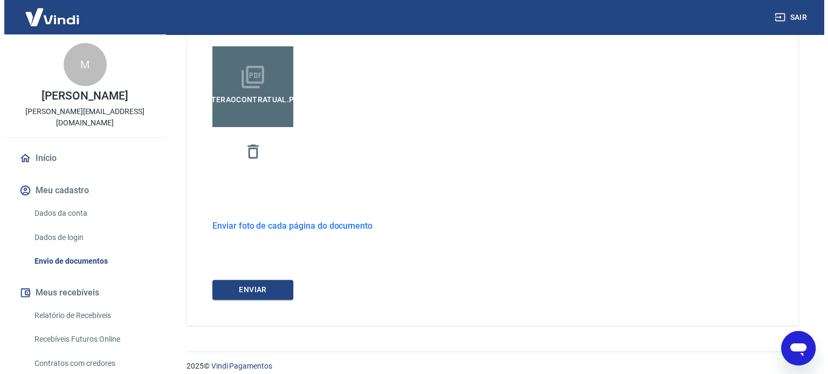
scroll to position [372, 0]
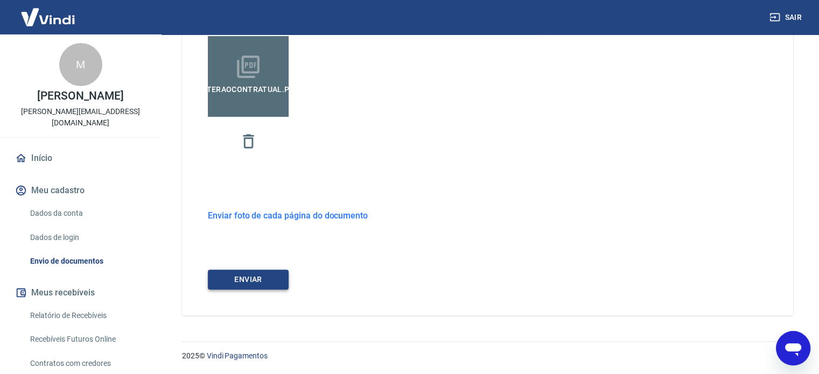
click at [274, 281] on button "ENVIAR" at bounding box center [248, 280] width 81 height 20
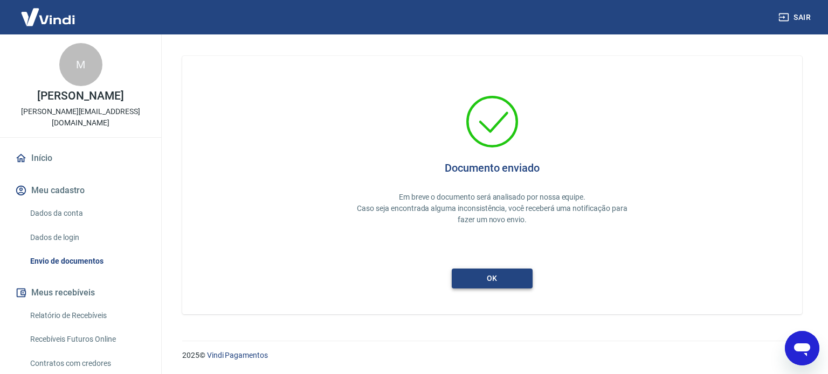
click at [496, 279] on button "ok" at bounding box center [491, 279] width 81 height 20
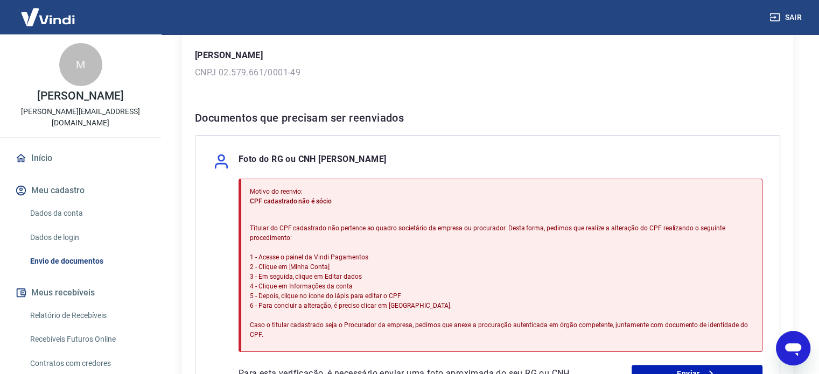
scroll to position [287, 0]
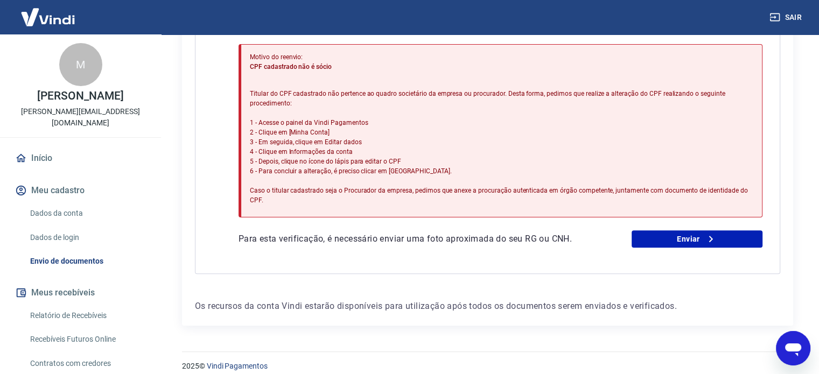
click at [777, 350] on div "Abrir janela de mensagens" at bounding box center [793, 348] width 32 height 32
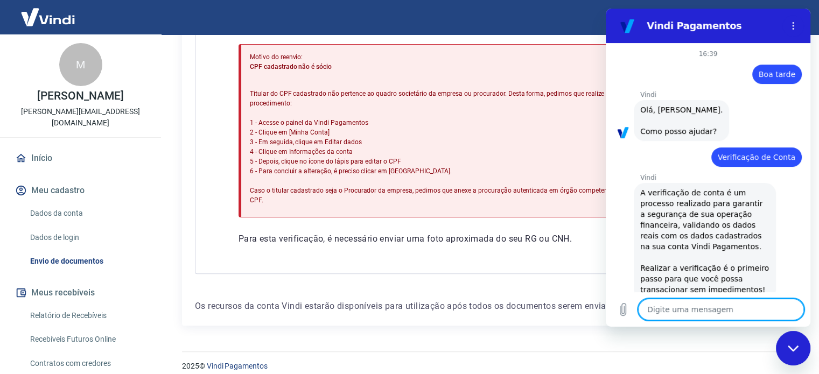
scroll to position [719, 0]
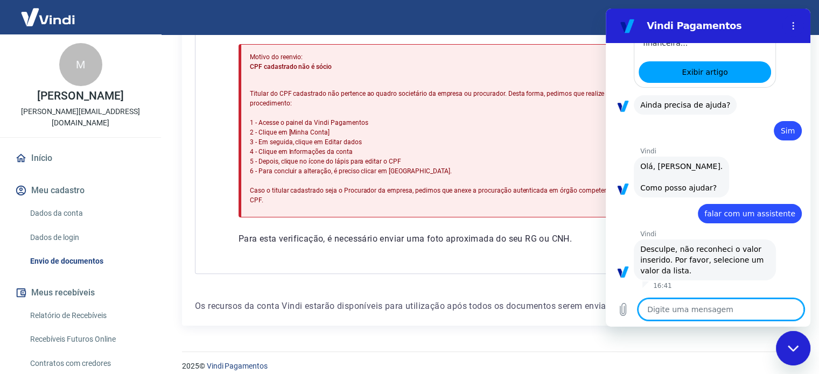
type textarea "f"
type textarea "x"
type textarea "fal"
type textarea "x"
type textarea "fala"
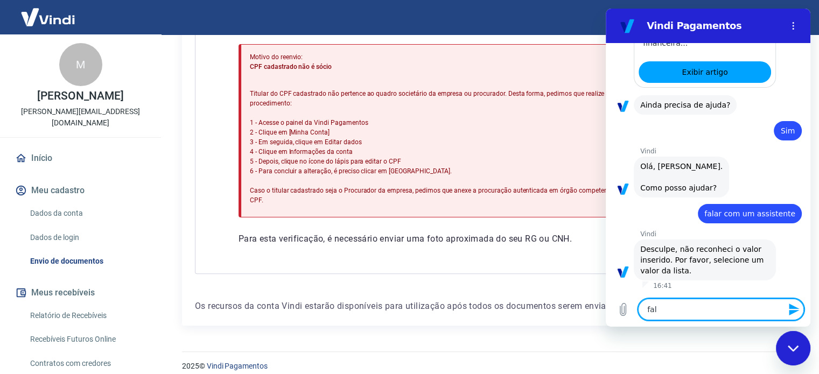
type textarea "x"
type textarea "falar"
type textarea "x"
type textarea "falar"
type textarea "x"
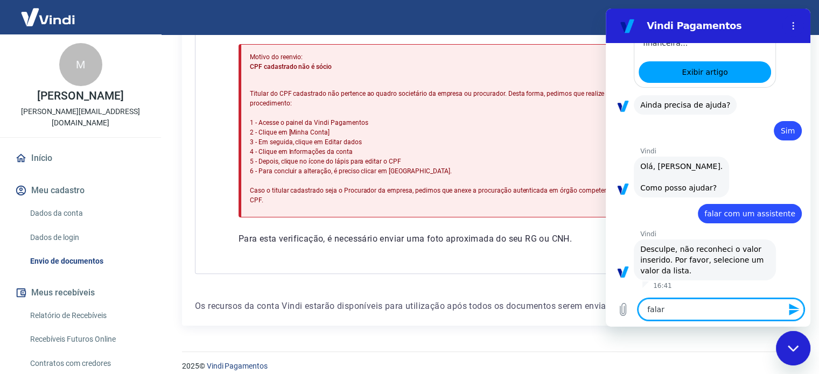
type textarea "falar c"
type textarea "x"
type textarea "falar co"
type textarea "x"
type textarea "falar com"
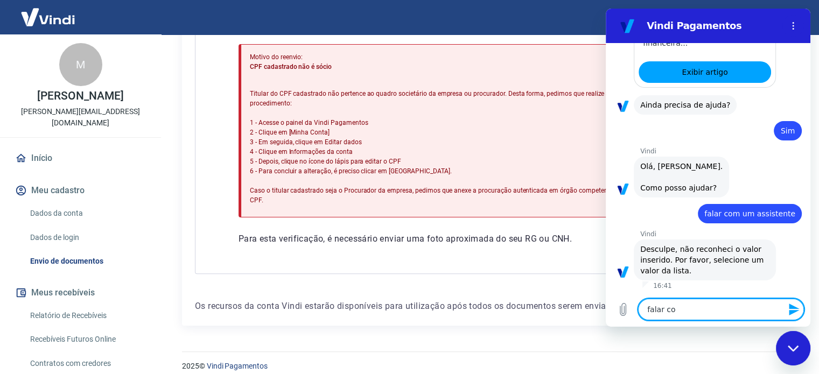
type textarea "x"
type textarea "falar com"
type textarea "x"
type textarea "falar com h"
type textarea "x"
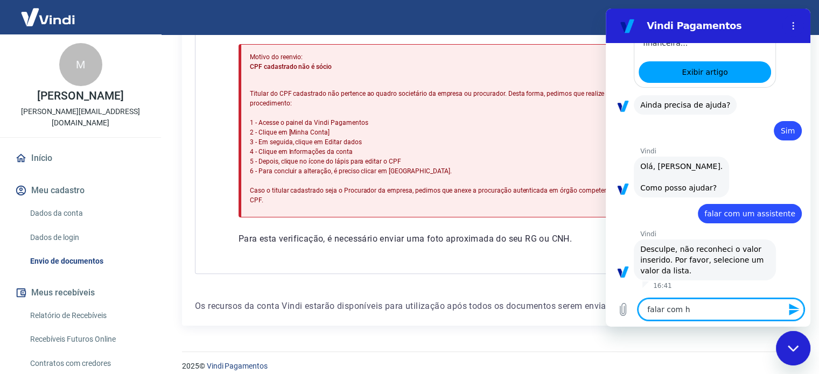
type textarea "falar com hu"
type textarea "x"
type textarea "falar com hum"
type textarea "x"
type textarea "falar com huma"
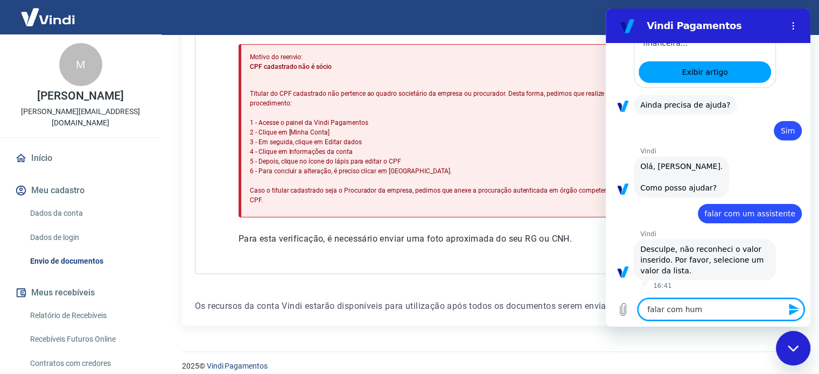
type textarea "x"
type textarea "falar com human"
type textarea "x"
type textarea "falar com humano"
type textarea "x"
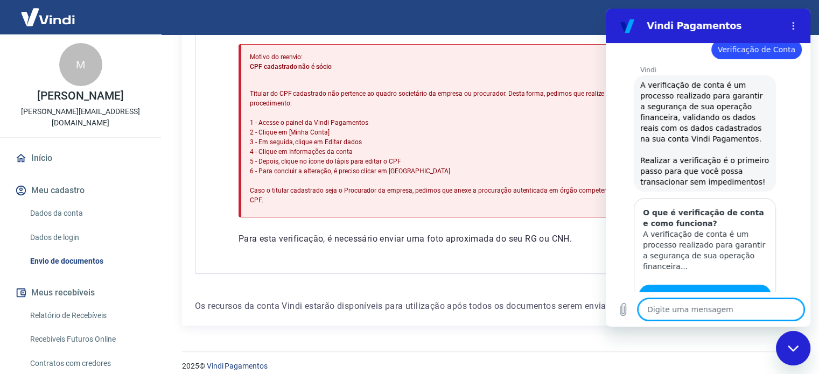
scroll to position [478, 0]
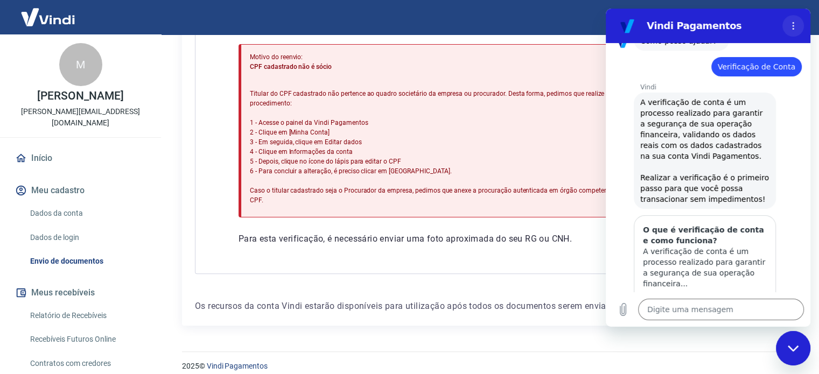
click at [798, 19] on button "Menu de opções" at bounding box center [794, 26] width 22 height 22
click at [796, 27] on icon "Menu de opções" at bounding box center [793, 26] width 9 height 9
click at [793, 342] on div "Fechar janela de mensagens" at bounding box center [793, 348] width 32 height 32
type textarea "x"
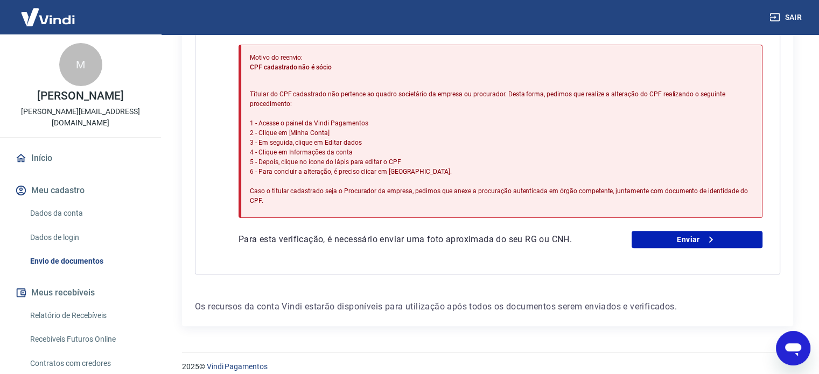
scroll to position [0, 0]
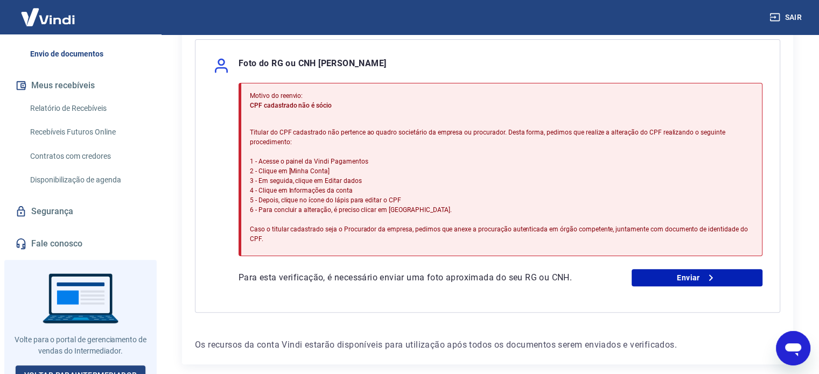
scroll to position [269, 0]
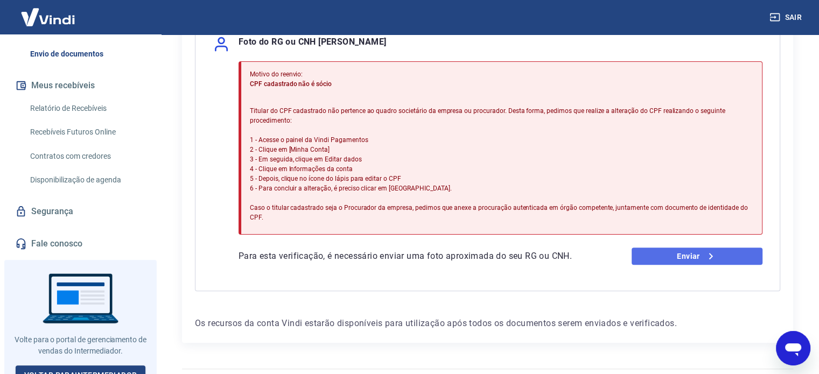
click at [652, 248] on link "Enviar" at bounding box center [697, 256] width 131 height 17
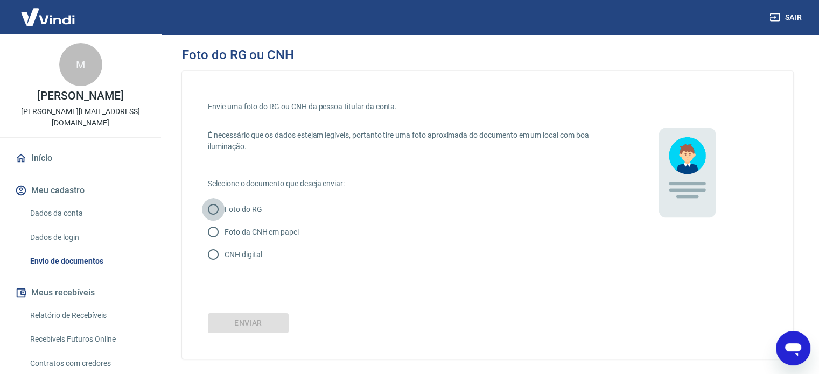
click at [220, 208] on input "Foto do RG" at bounding box center [213, 209] width 23 height 23
radio input "true"
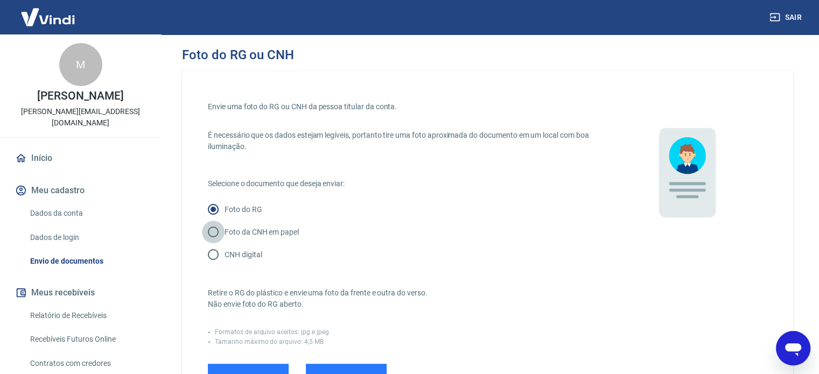
click at [224, 234] on input "Foto da CNH em papel" at bounding box center [213, 232] width 23 height 23
radio input "true"
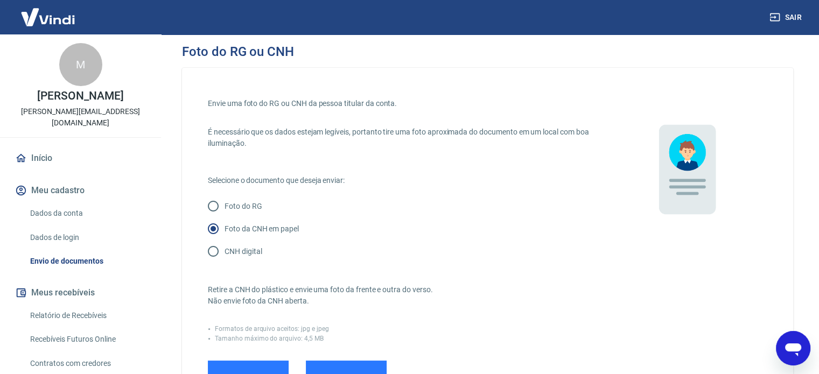
scroll to position [54, 0]
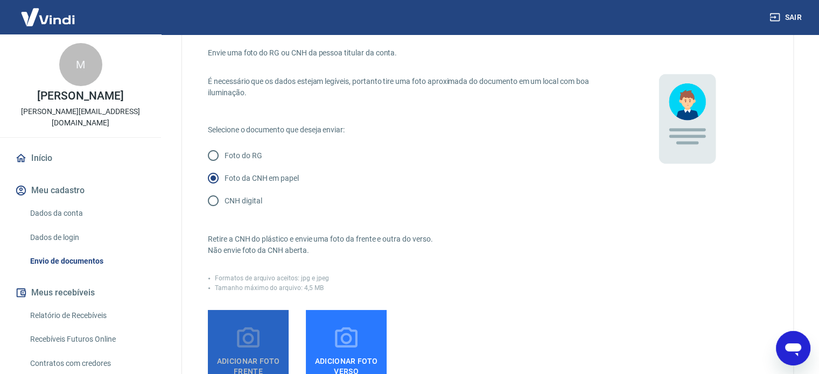
click at [248, 338] on icon at bounding box center [248, 338] width 27 height 27
click at [0, 0] on input "Adicionar foto frente" at bounding box center [0, 0] width 0 height 0
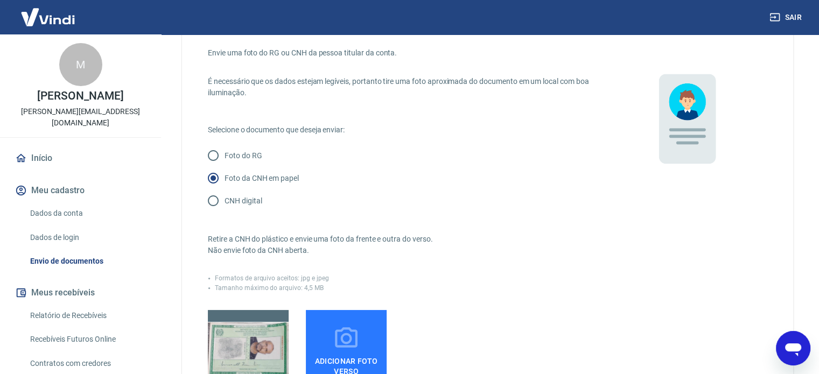
click at [336, 321] on label "Adicionar foto verso" at bounding box center [346, 350] width 81 height 81
click at [0, 0] on input "Adicionar foto verso" at bounding box center [0, 0] width 0 height 0
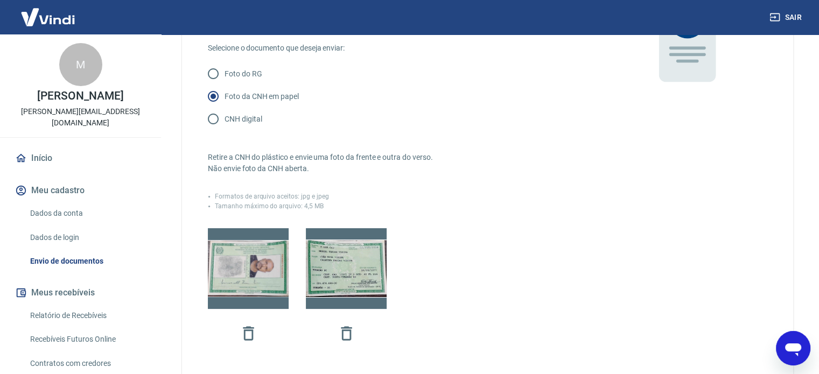
scroll to position [269, 0]
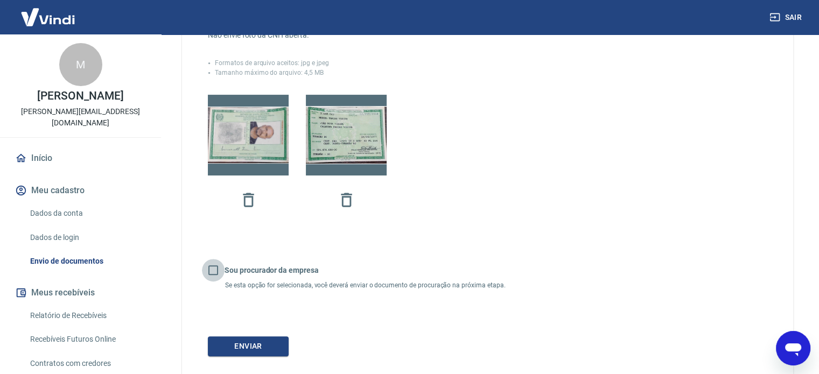
click at [220, 269] on input "Sou procurador da empresa" at bounding box center [213, 270] width 23 height 23
checkbox input "true"
click at [253, 345] on button "Continuar" at bounding box center [248, 347] width 81 height 20
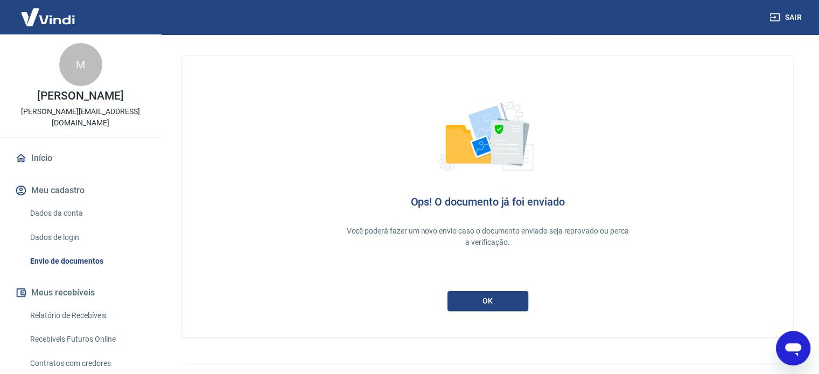
click at [796, 346] on icon "Abrir janela de mensagens" at bounding box center [794, 350] width 16 height 13
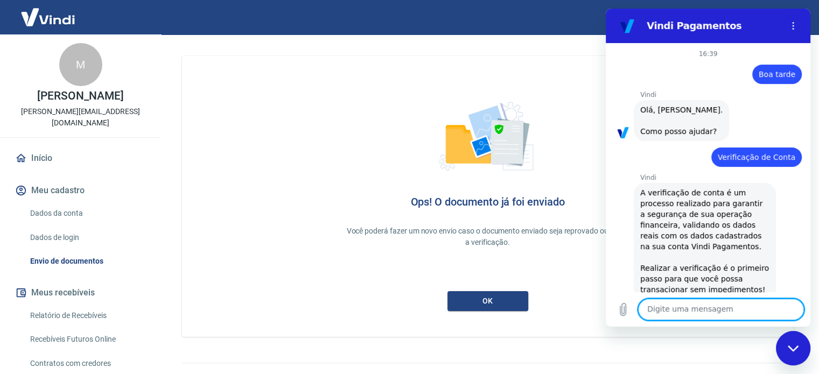
scroll to position [802, 0]
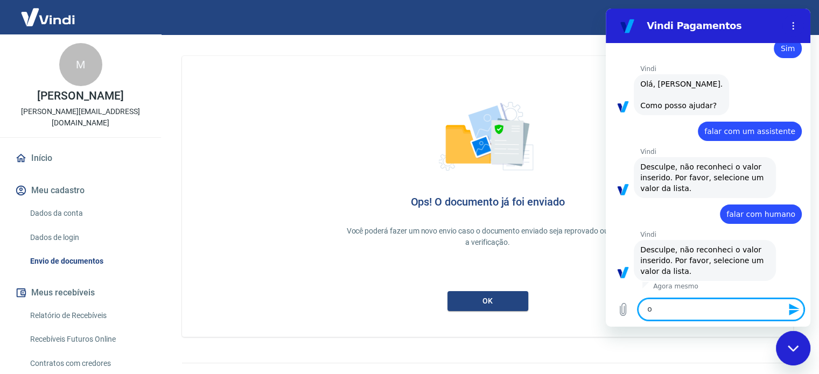
type textarea "oi"
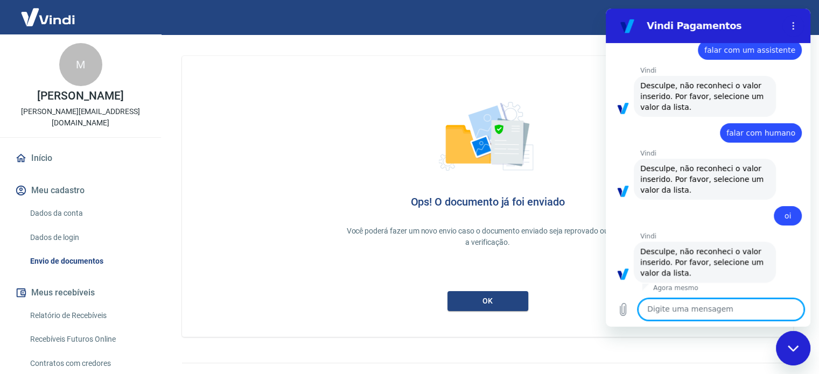
scroll to position [885, 0]
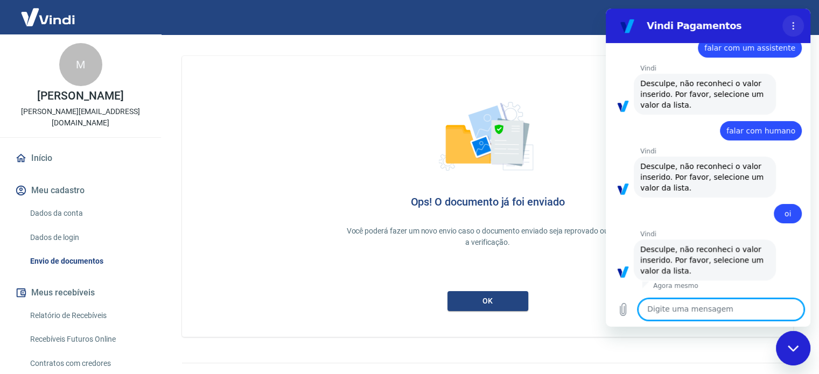
click at [800, 25] on button "Menu de opções" at bounding box center [794, 26] width 22 height 22
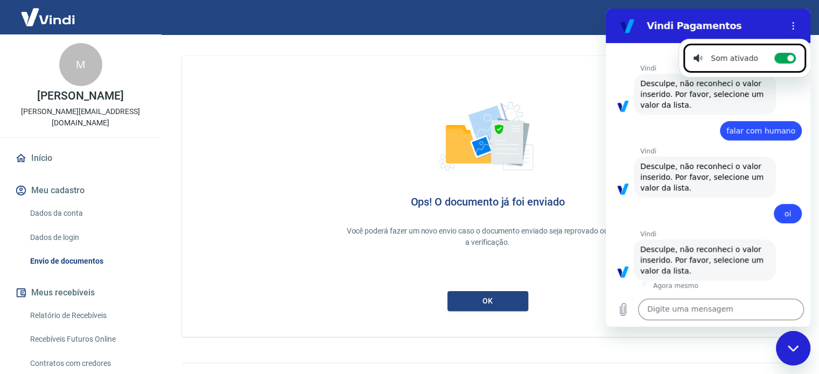
click at [41, 147] on link "Início" at bounding box center [80, 159] width 135 height 24
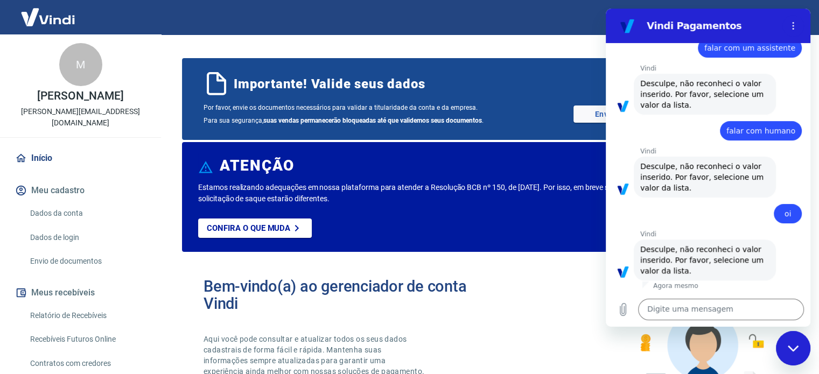
click at [41, 147] on link "Início" at bounding box center [80, 159] width 135 height 24
click at [398, 179] on div "ATENÇÃO" at bounding box center [487, 167] width 579 height 29
click at [805, 355] on div "Fechar janela de mensagens" at bounding box center [793, 348] width 32 height 32
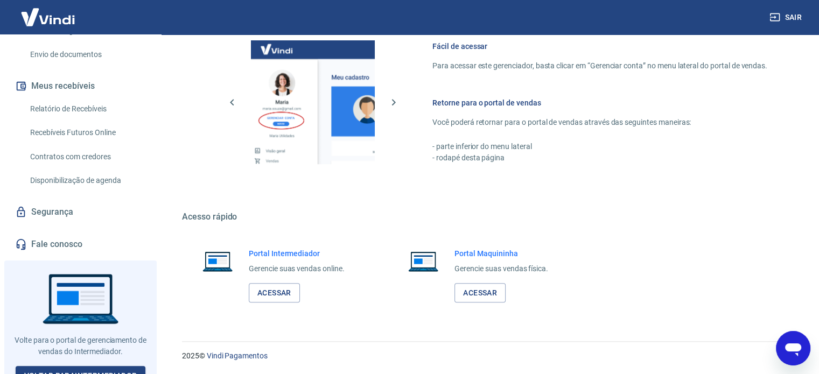
scroll to position [207, 0]
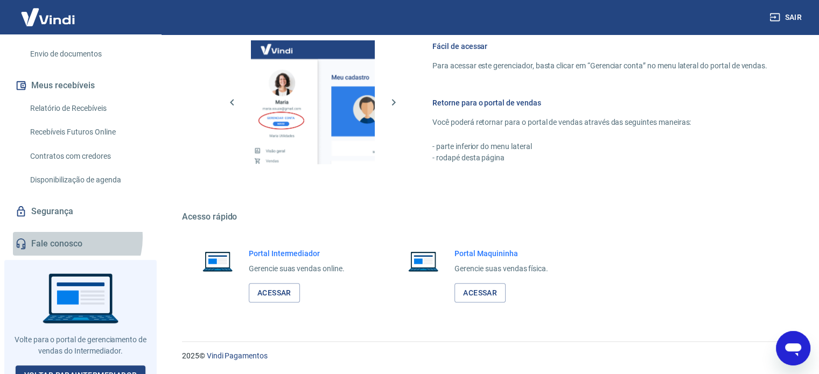
click at [68, 232] on link "Fale conosco" at bounding box center [80, 244] width 135 height 24
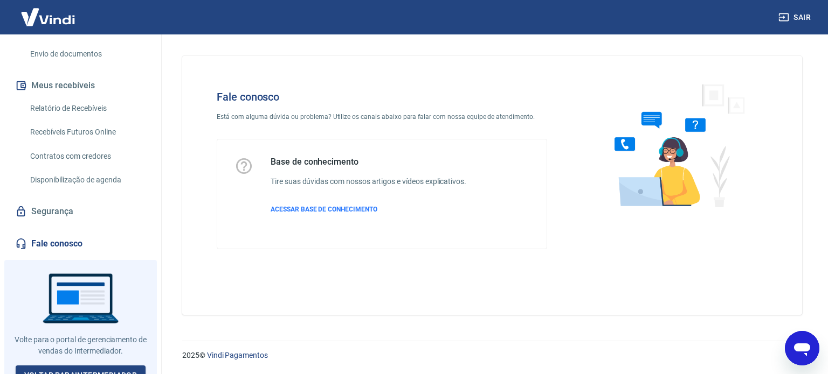
click at [817, 352] on div "Abrir janela de mensagens" at bounding box center [802, 348] width 32 height 32
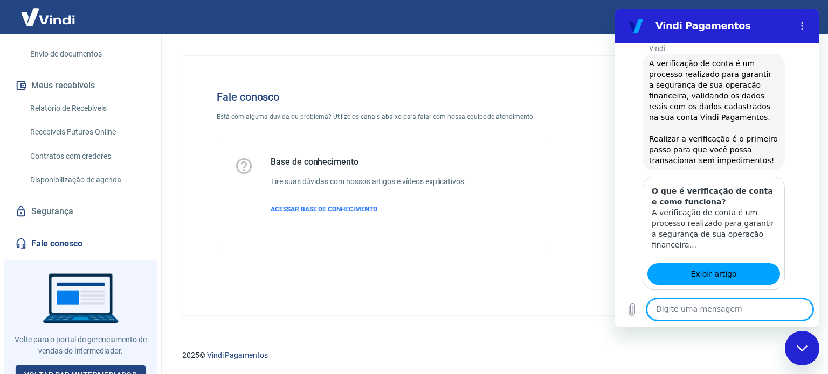
scroll to position [616, 0]
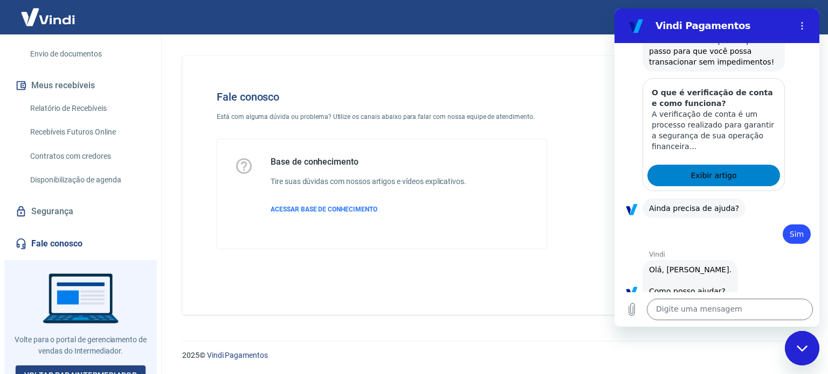
click at [713, 177] on span "Exibir artigo" at bounding box center [713, 175] width 46 height 13
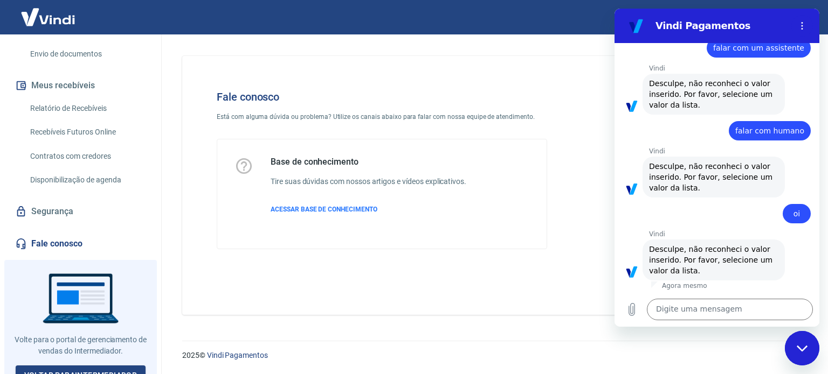
click at [687, 306] on textarea at bounding box center [730, 310] width 166 height 22
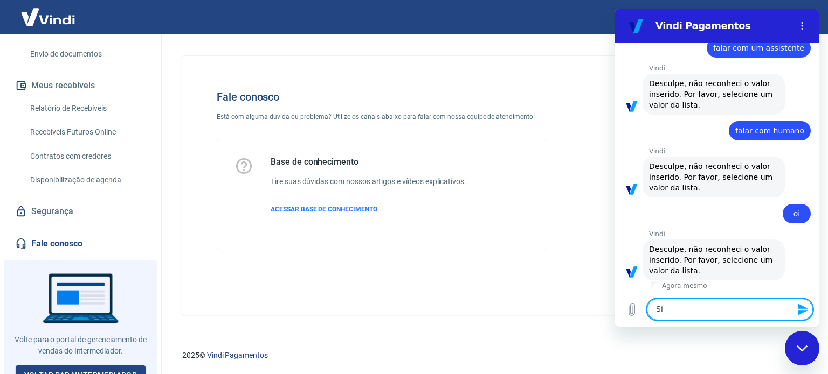
type textarea "Sim"
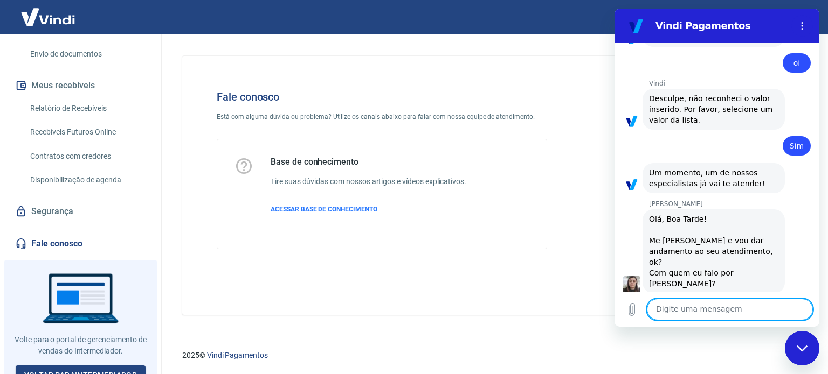
scroll to position [1038, 0]
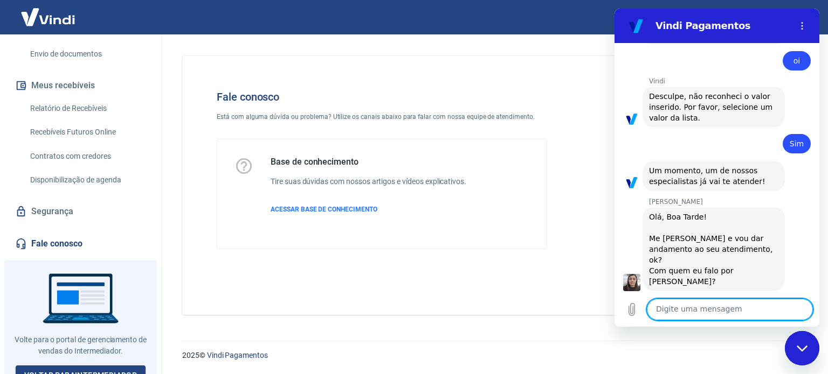
click at [685, 312] on textarea at bounding box center [730, 310] width 166 height 22
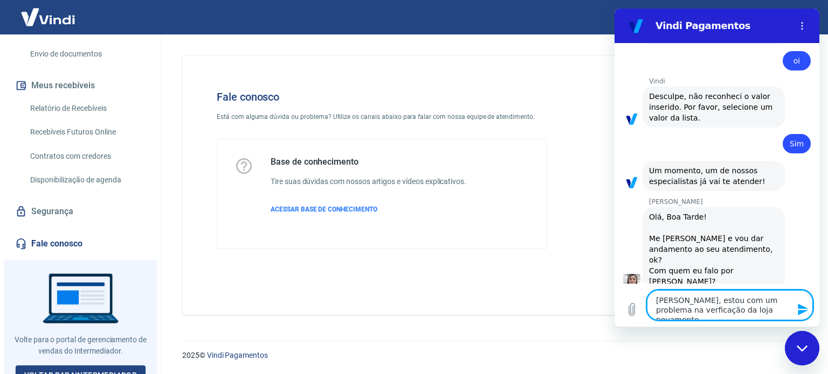
type textarea "[PERSON_NAME], estou com um problema na verficação da loja novamente...."
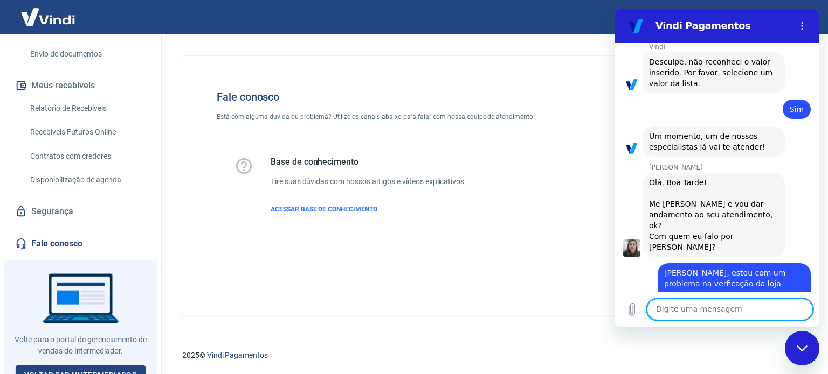
scroll to position [1075, 0]
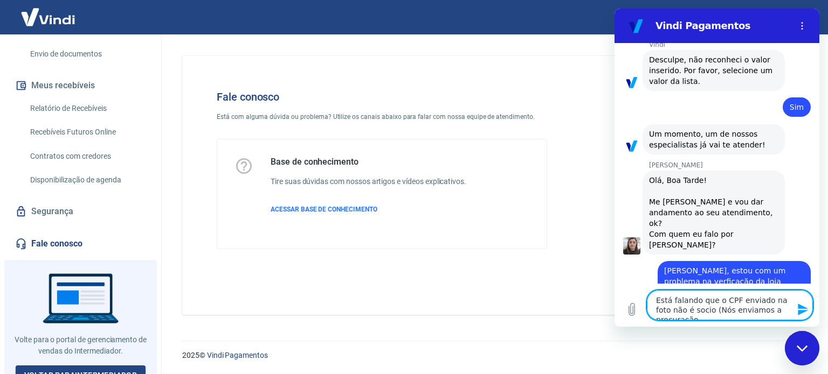
type textarea "Está falando que o CPF enviado na foto não é socio (Nós enviamos a procuração)"
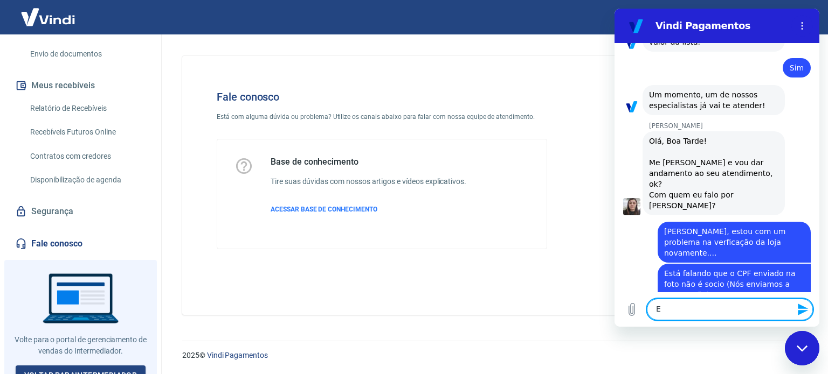
scroll to position [1116, 0]
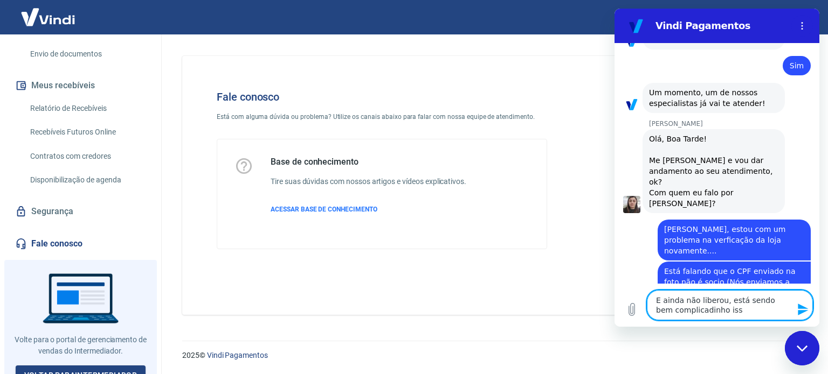
type textarea "E ainda não liberou, está sendo bem complicadinho isso"
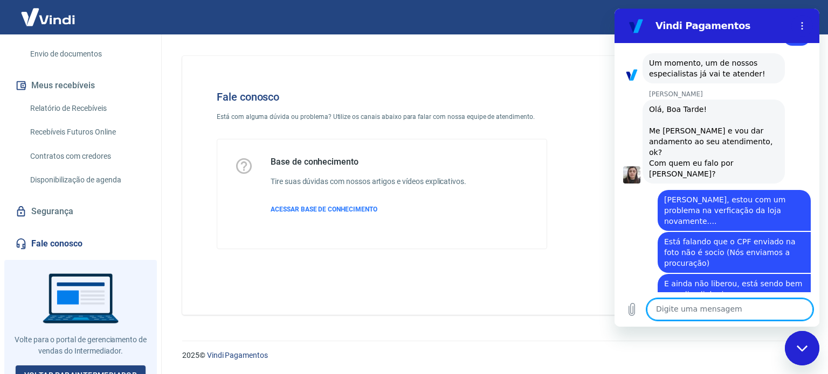
scroll to position [1148, 0]
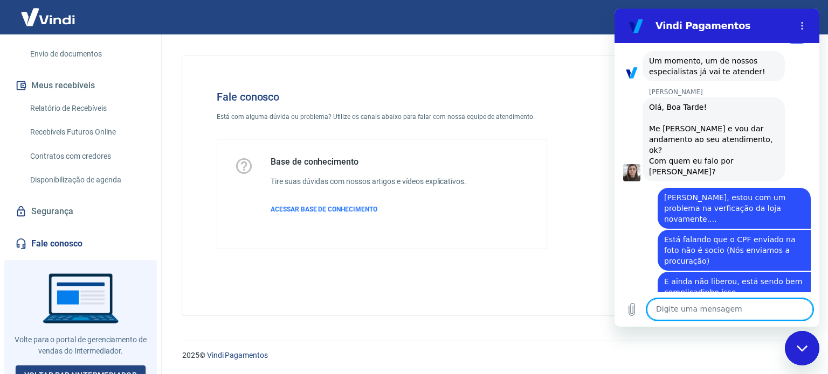
click at [209, 191] on div "Fale conosco Está com alguma dúvida ou problema? Utilize os canais abaixo para …" at bounding box center [381, 169] width 365 height 193
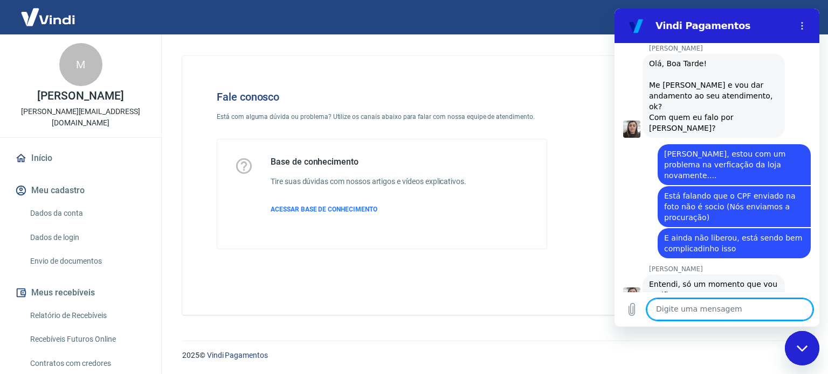
scroll to position [1194, 0]
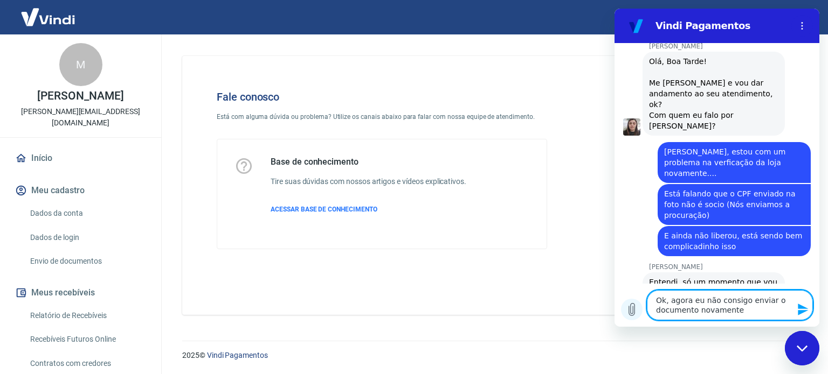
type textarea "Ok, agora eu não consigo enviar o documento novamente"
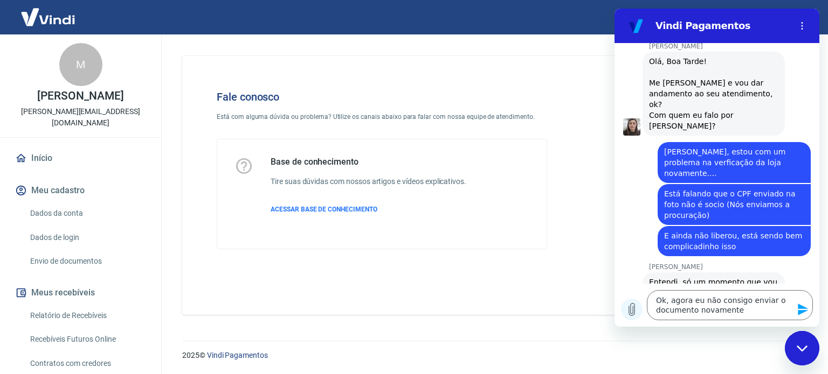
click at [627, 314] on icon "Carregar arquivo" at bounding box center [631, 309] width 13 height 13
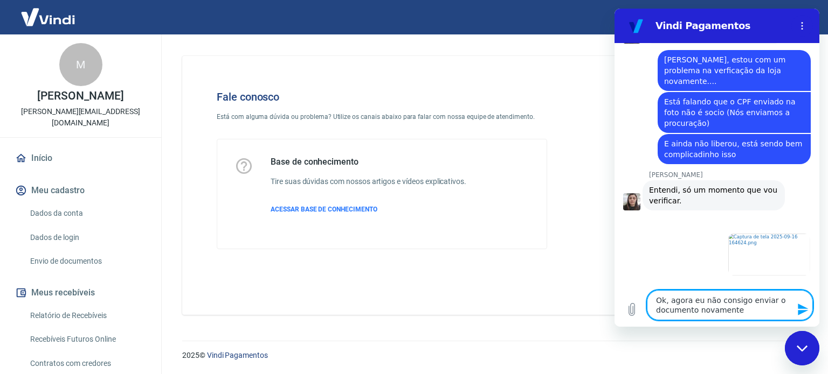
scroll to position [1288, 0]
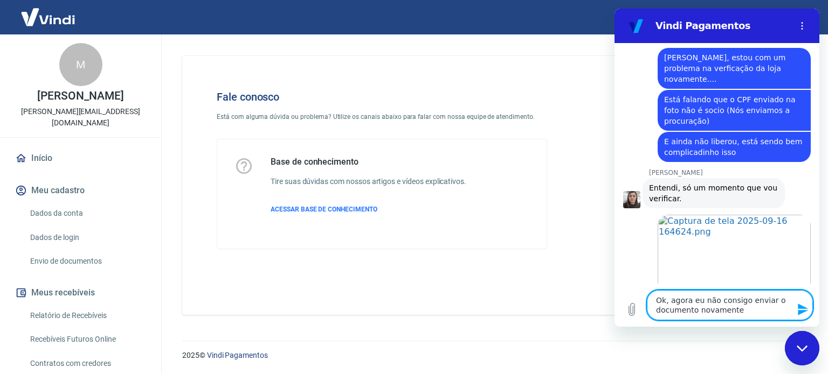
click at [747, 305] on textarea "Ok, agora eu não consigo enviar o documento novamente" at bounding box center [730, 305] width 166 height 30
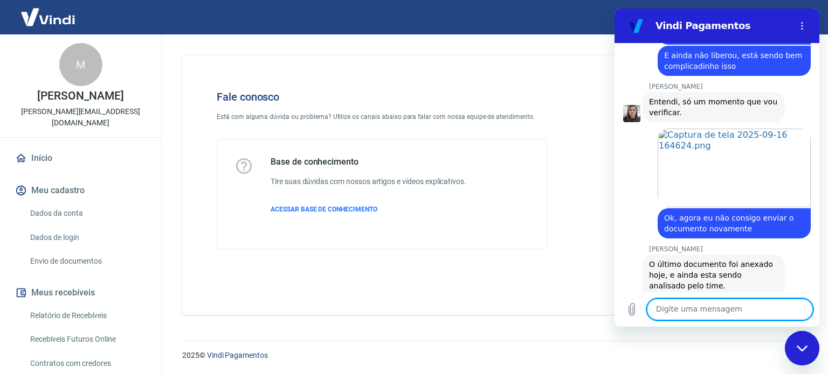
scroll to position [1373, 0]
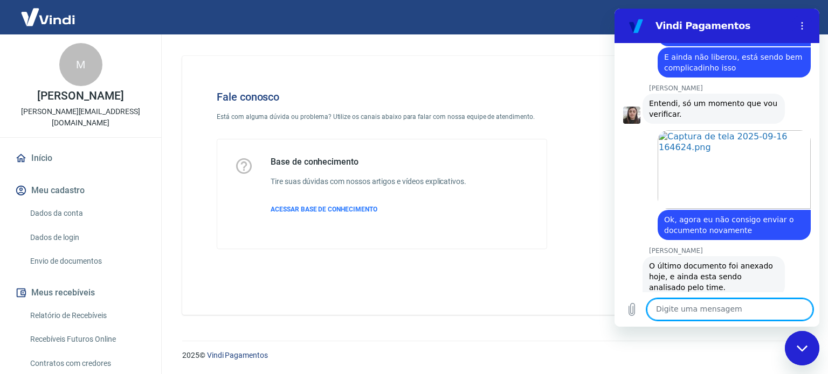
click at [723, 310] on textarea at bounding box center [730, 310] width 166 height 22
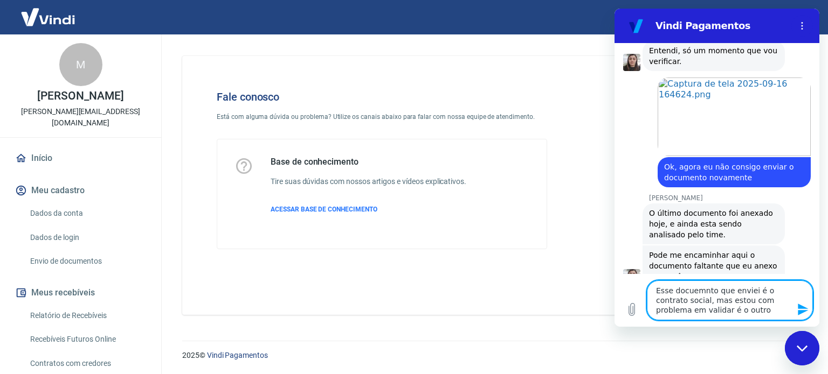
scroll to position [1428, 0]
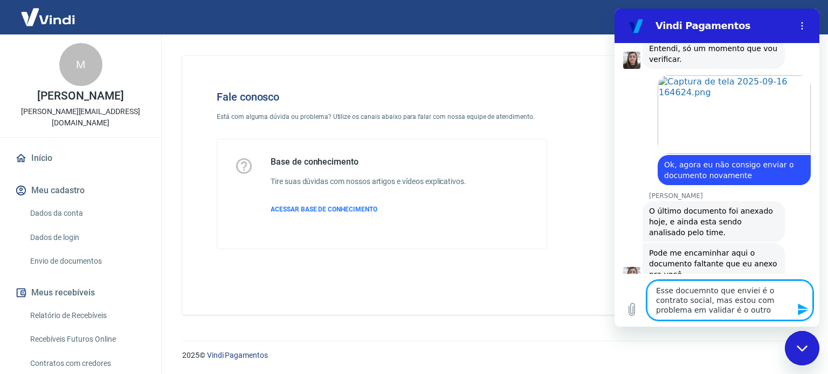
click at [687, 296] on textarea "Esse docuemnto que enviei é o contrato social, mas estou com problema em valida…" at bounding box center [730, 301] width 166 height 40
click at [614, 9] on lt-strong "me" at bounding box center [614, 9] width 0 height 0
type textarea "Esse documento que enviei é o contrato social, mas estou com problema em valida…"
click at [726, 310] on textarea "Esse documento que enviei é o contrato social, mas estou com problema em valida…" at bounding box center [730, 301] width 166 height 40
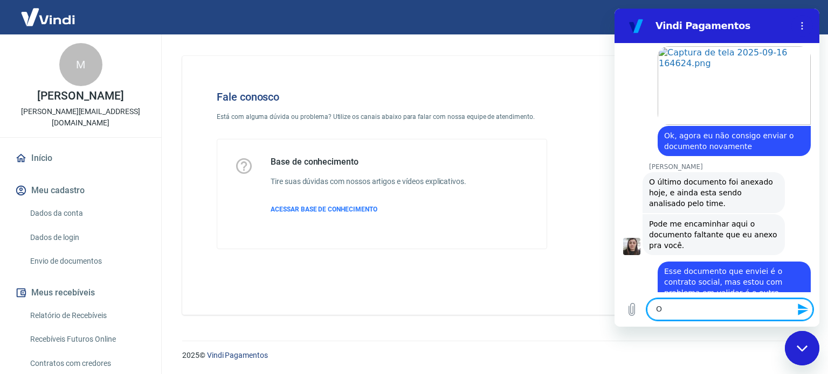
type textarea "Ok"
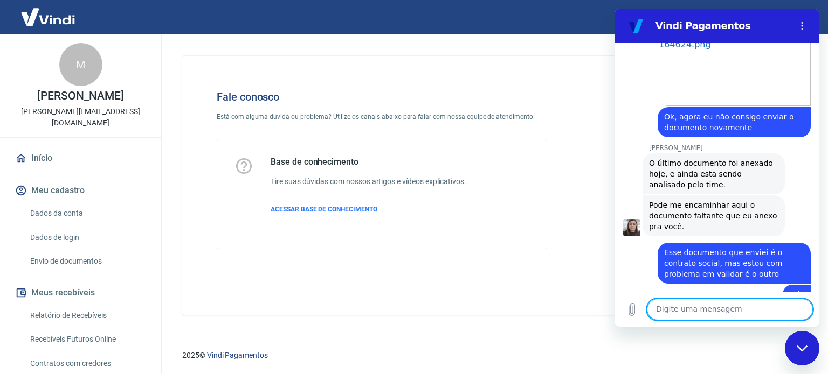
scroll to position [1478, 0]
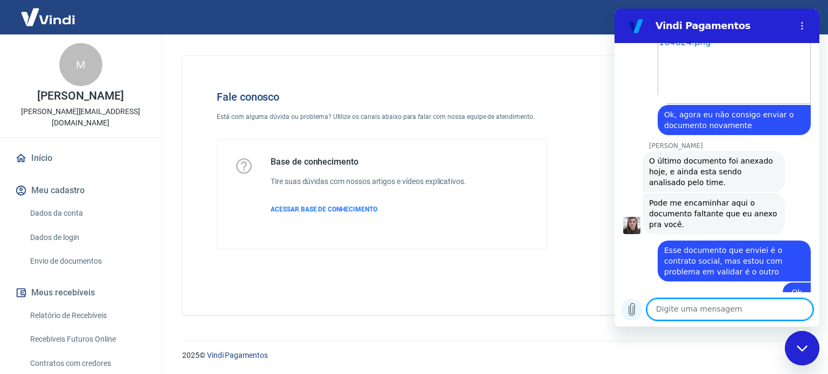
click at [624, 311] on button "Carregar arquivo" at bounding box center [632, 310] width 22 height 22
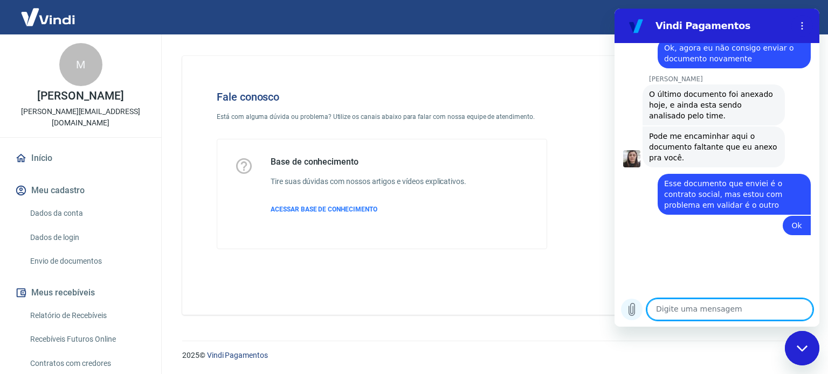
click at [632, 310] on icon "Carregar arquivo" at bounding box center [632, 310] width 6 height 12
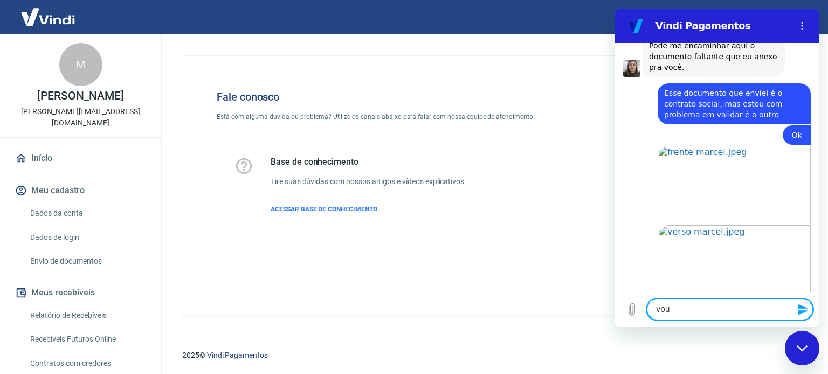
scroll to position [1637, 0]
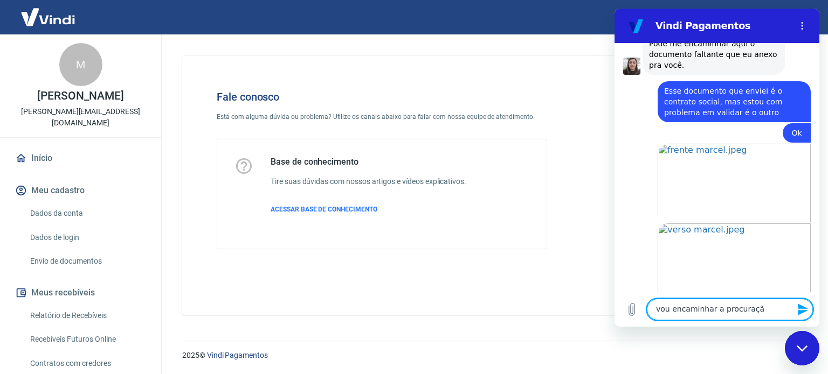
type textarea "vou encaminhar a procuração"
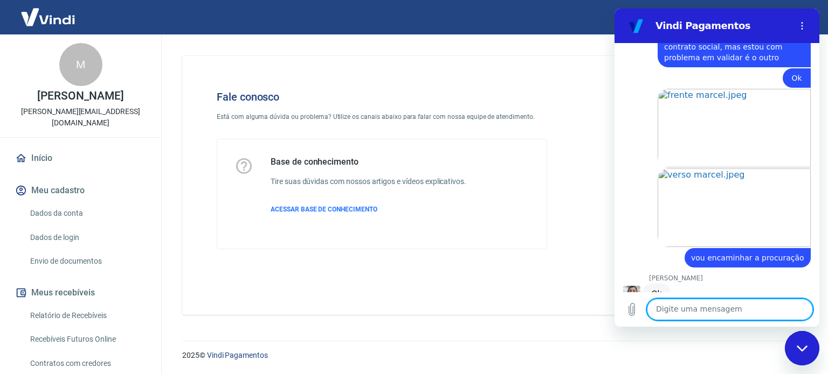
scroll to position [1693, 0]
click at [634, 308] on icon "Carregar arquivo" at bounding box center [632, 310] width 6 height 12
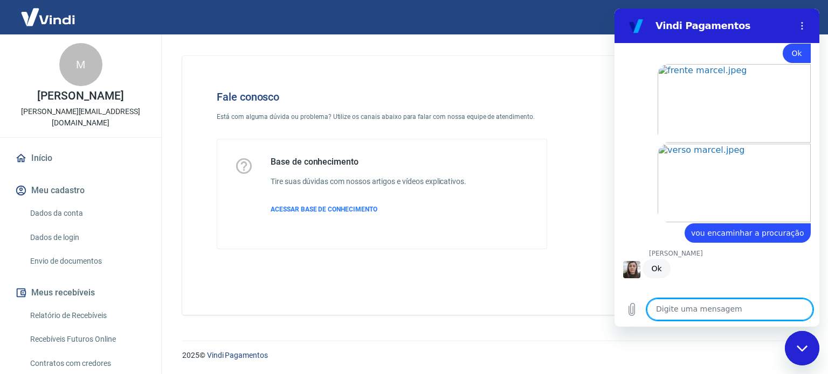
scroll to position [1715, 0]
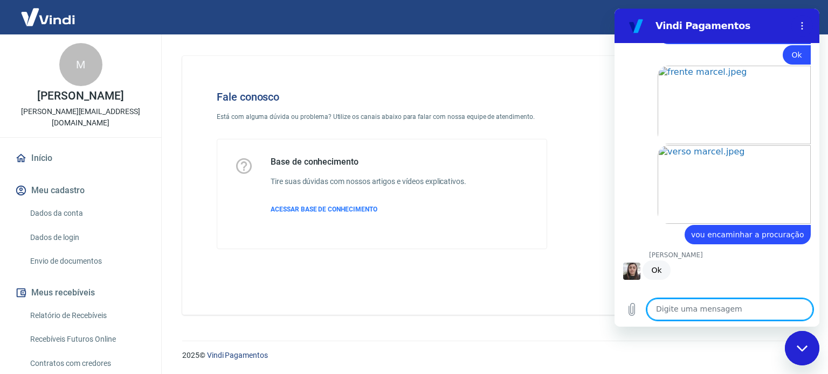
click at [705, 312] on textarea at bounding box center [730, 310] width 166 height 22
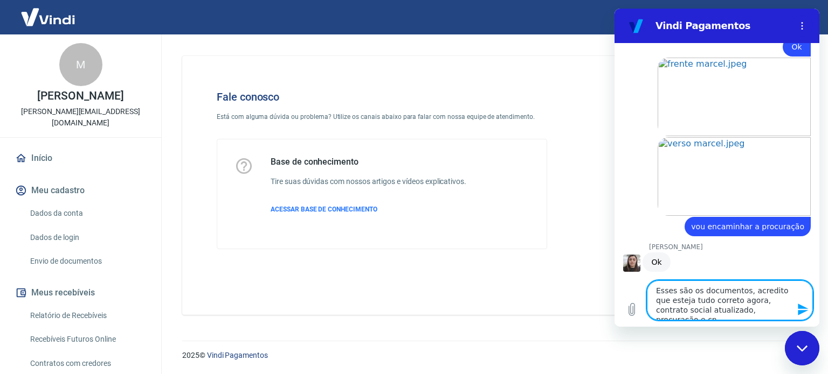
type textarea "Esses são os documentos, acredito que esteja tudo correto agora, contrato socia…"
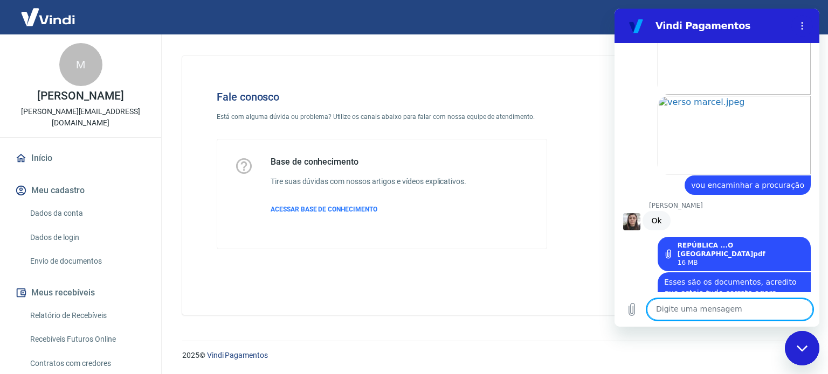
scroll to position [1767, 0]
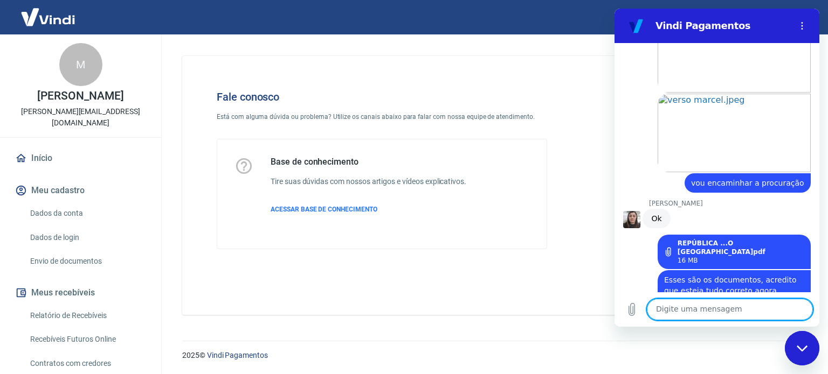
click at [701, 312] on textarea at bounding box center [730, 310] width 166 height 22
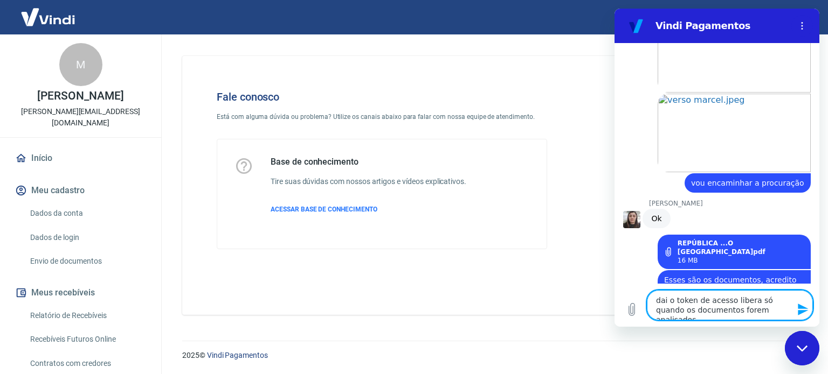
type textarea "dai o token de acesso libera só quando os documentos forem analisados?"
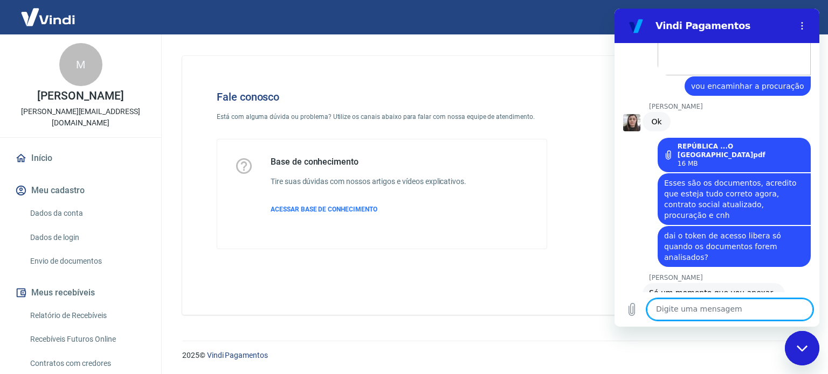
scroll to position [1866, 0]
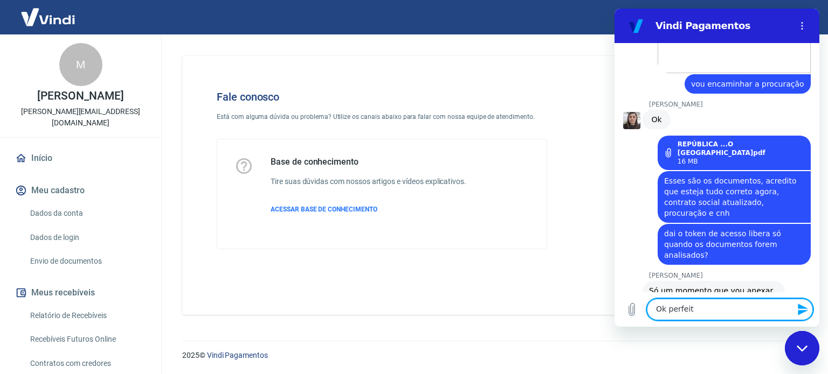
type textarea "Ok perfeito"
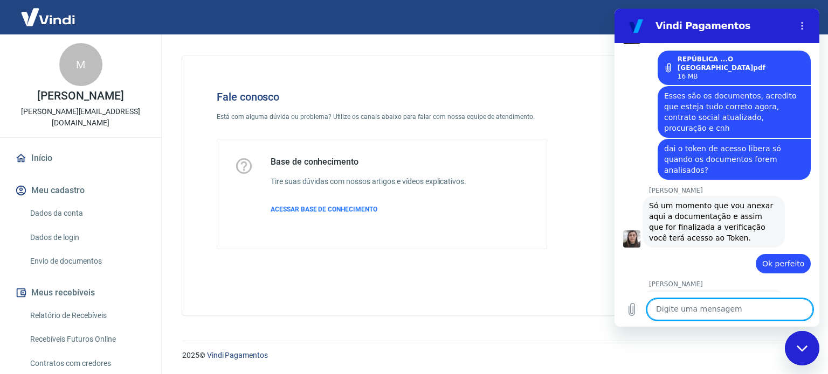
scroll to position [1970, 0]
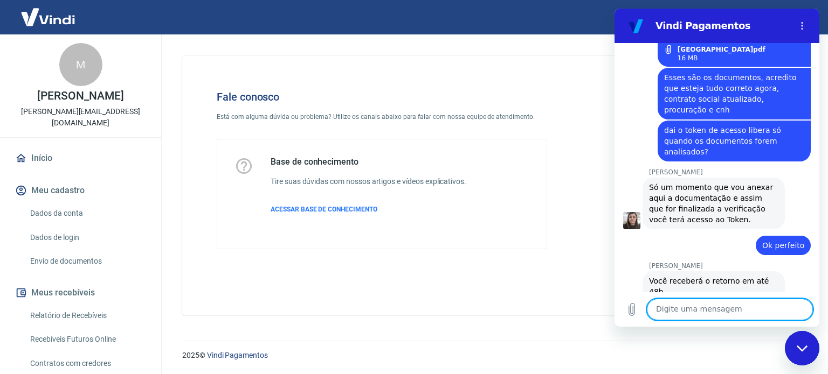
click at [710, 318] on textarea at bounding box center [730, 310] width 166 height 22
type textarea "Só isso, brigadão"
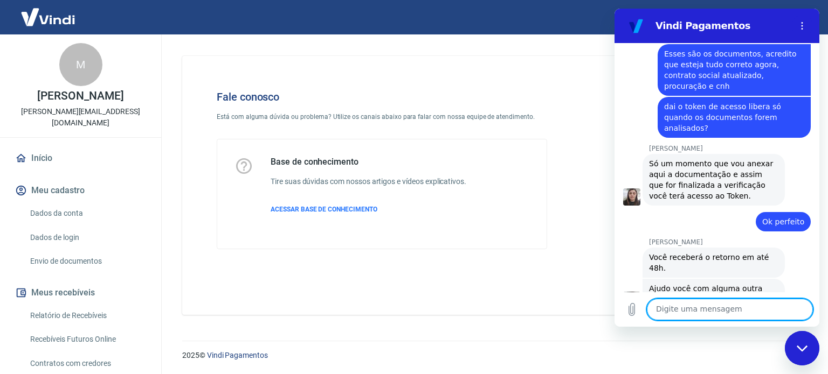
scroll to position [1996, 0]
